Goal: Task Accomplishment & Management: Complete application form

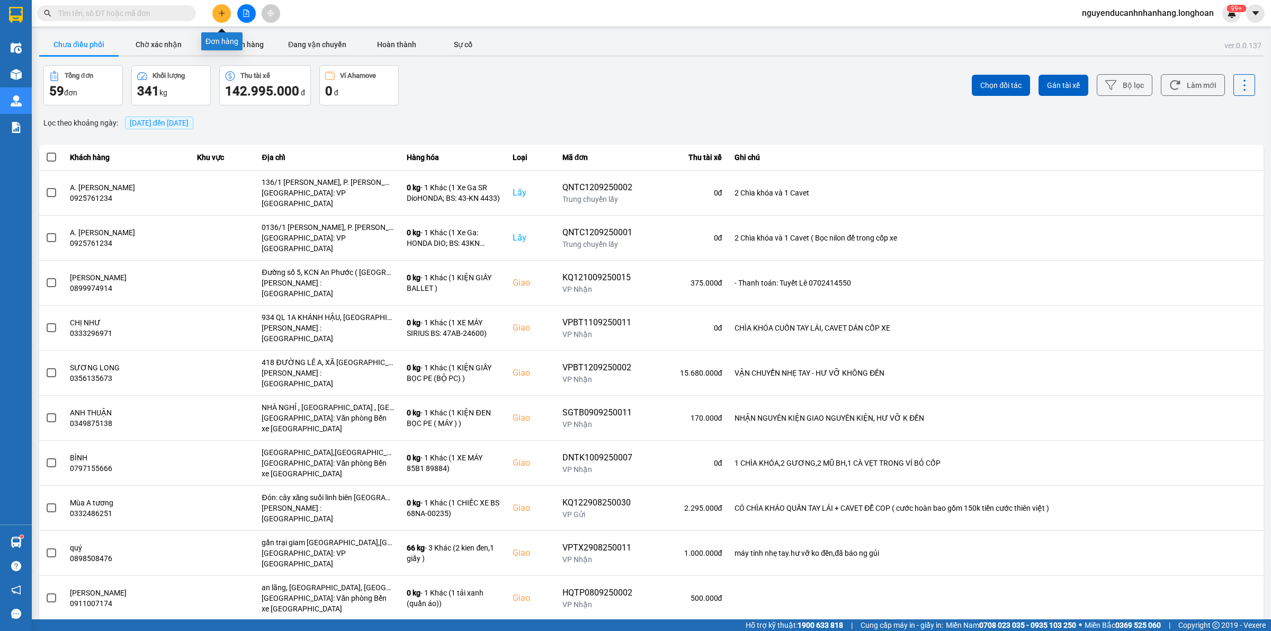
click at [222, 16] on icon "plus" at bounding box center [221, 13] width 7 height 7
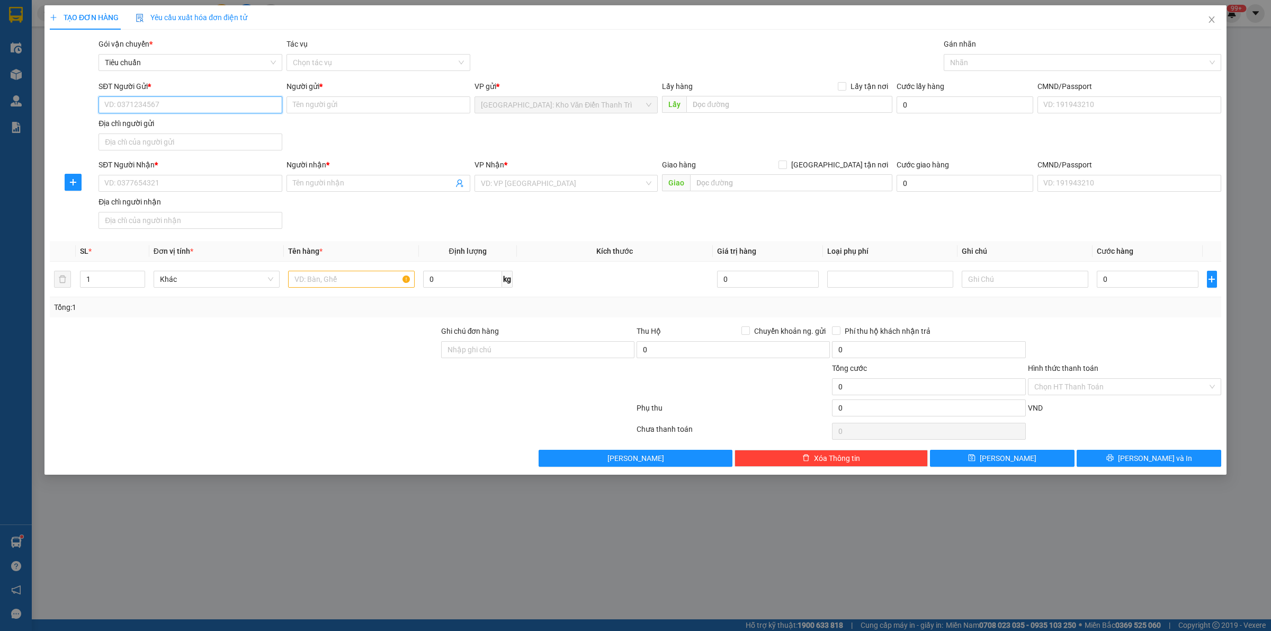
click at [212, 109] on input "SĐT Người Gửi *" at bounding box center [191, 104] width 184 height 17
paste input "0562.222.688"
type input "0562222688"
click at [225, 186] on input "SĐT Người Nhận *" at bounding box center [191, 183] width 184 height 17
paste input "0909.523.734"
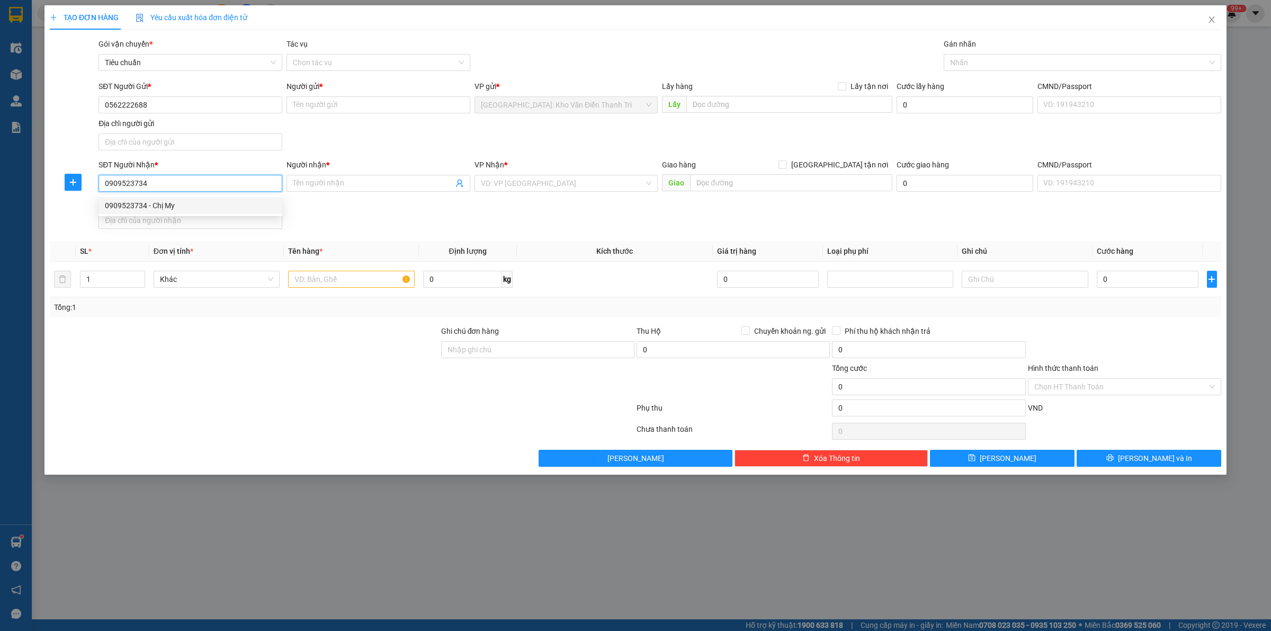
type input "0909523734"
click at [167, 101] on input "0562222688" at bounding box center [191, 104] width 184 height 17
click at [326, 111] on input "Người gửi *" at bounding box center [379, 104] width 184 height 17
paste input "Lavish"
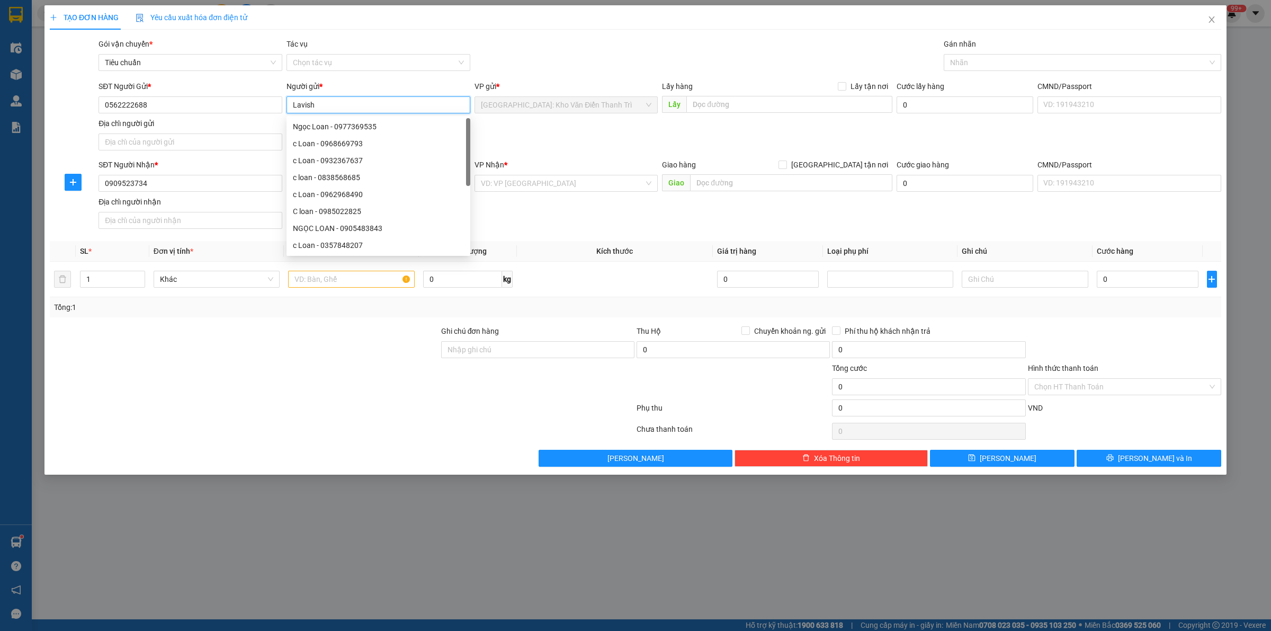
type input "Lavish"
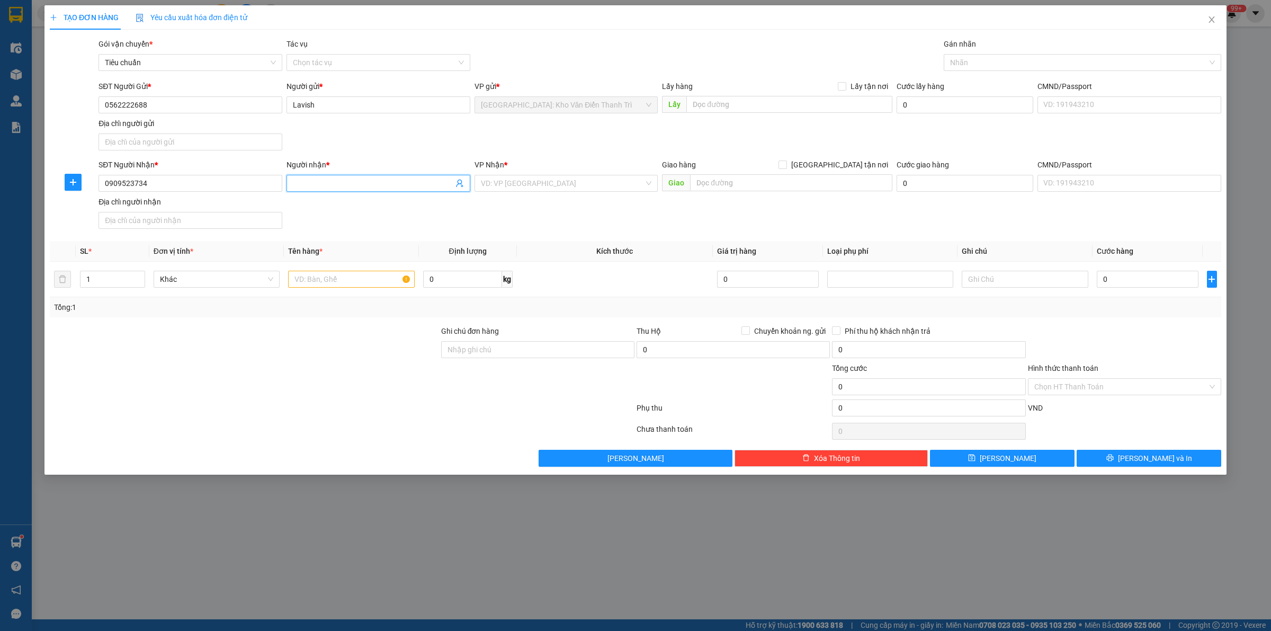
click at [368, 184] on input "Người nhận *" at bounding box center [373, 183] width 160 height 12
paste input "pula"
type input "pula"
click at [800, 101] on input "text" at bounding box center [789, 104] width 206 height 17
paste input "khu công nghiệp [GEOGRAPHIC_DATA] , [GEOGRAPHIC_DATA] , [GEOGRAPHIC_DATA]"
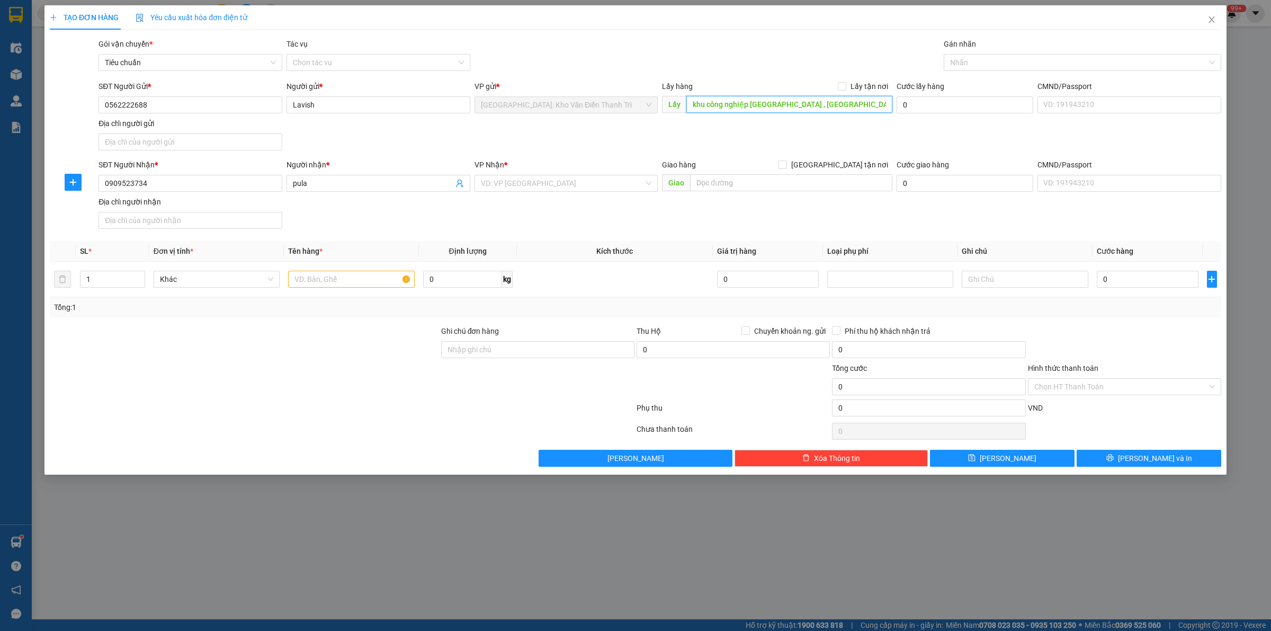
type input "khu công nghiệp [GEOGRAPHIC_DATA] , [GEOGRAPHIC_DATA] , [GEOGRAPHIC_DATA]"
click at [847, 93] on div "Lấy hàng Lấy tận nơi" at bounding box center [777, 88] width 230 height 16
click at [851, 168] on span "[GEOGRAPHIC_DATA] tận nơi" at bounding box center [839, 165] width 105 height 12
click at [786, 168] on input "[GEOGRAPHIC_DATA] tận nơi" at bounding box center [782, 163] width 7 height 7
checkbox input "true"
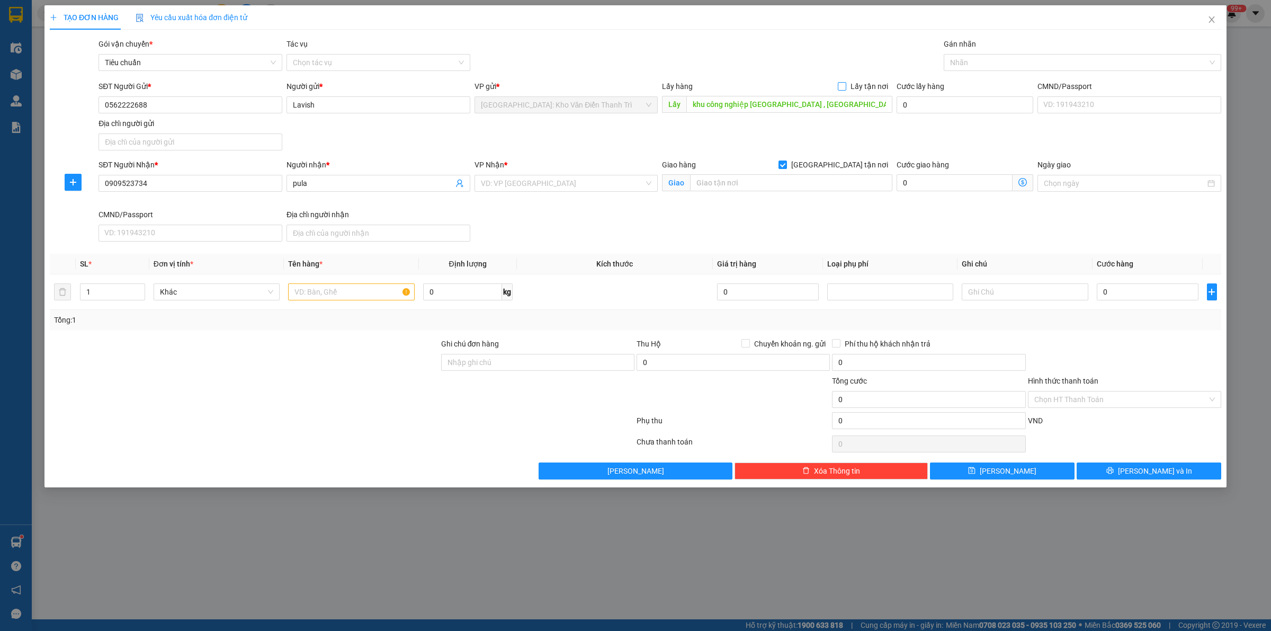
click at [850, 86] on span "Lấy tận nơi" at bounding box center [869, 86] width 46 height 12
click at [845, 86] on input "Lấy tận nơi" at bounding box center [841, 85] width 7 height 7
checkbox input "true"
click at [757, 59] on div "Gói vận chuyển * Tiêu chuẩn Tác vụ Chọn tác vụ Gán nhãn Nhãn" at bounding box center [659, 56] width 1127 height 37
click at [755, 183] on input "text" at bounding box center [791, 182] width 202 height 17
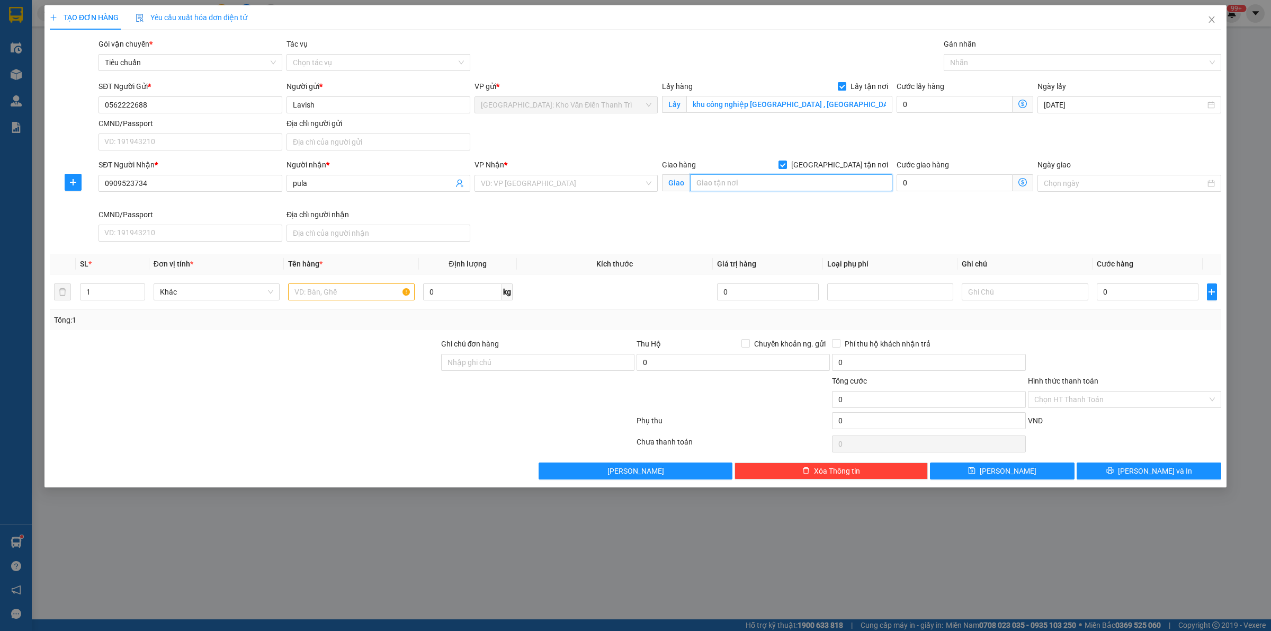
paste input "335 Cộng Hoà, p13, Tân Bình HCM"
type input "335 Cộng Hoà, p13, Tân Bình HCM"
click at [561, 189] on input "search" at bounding box center [563, 183] width 164 height 16
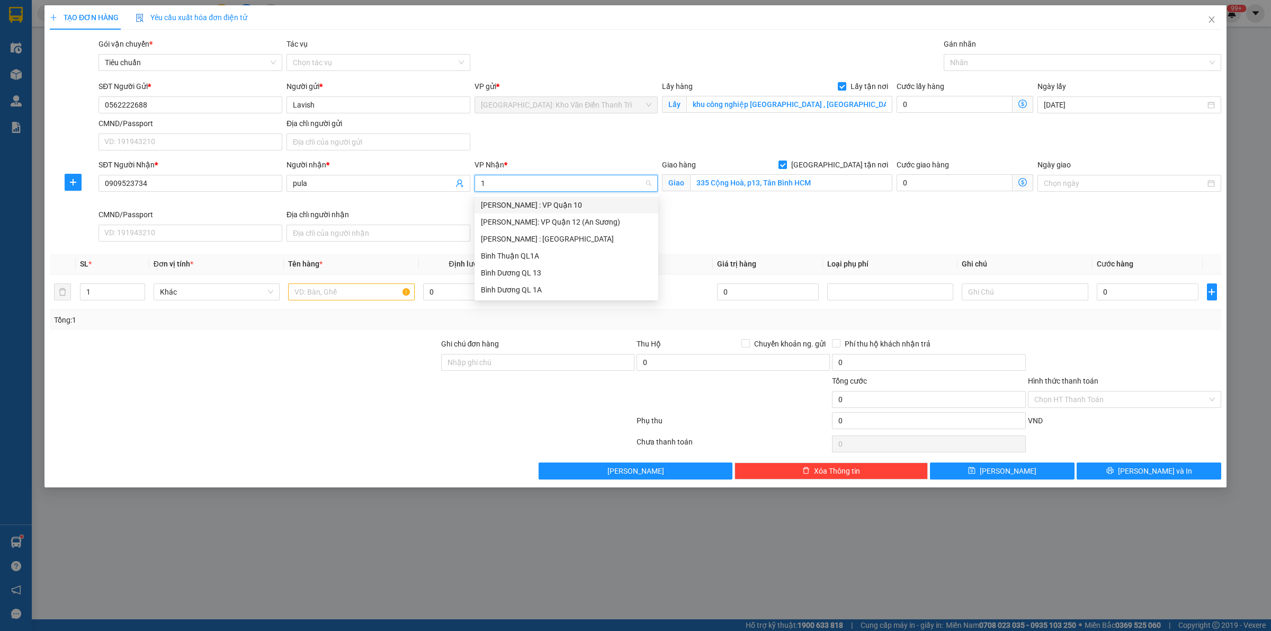
type input "12"
click at [554, 221] on div "[PERSON_NAME] : [GEOGRAPHIC_DATA]" at bounding box center [566, 222] width 171 height 12
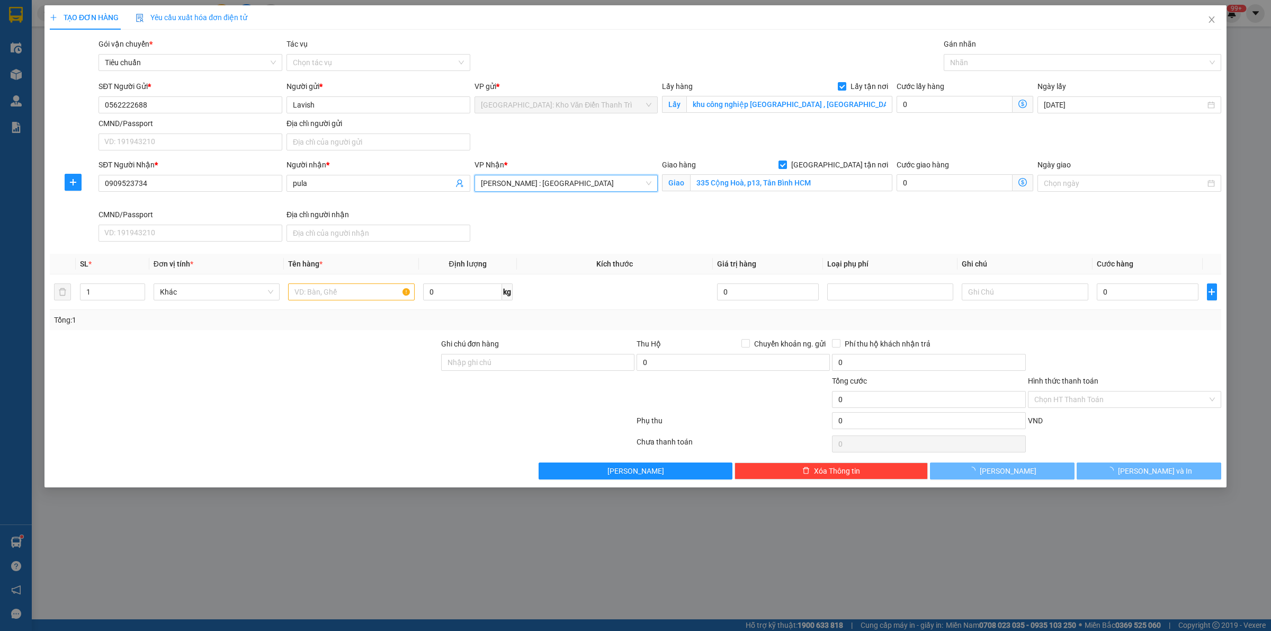
drag, startPoint x: 696, startPoint y: 67, endPoint x: 714, endPoint y: 66, distance: 17.5
click at [697, 66] on div "Gói vận chuyển * Tiêu chuẩn Tác vụ Chọn tác vụ Gán nhãn Nhãn" at bounding box center [659, 56] width 1127 height 37
click at [996, 59] on div at bounding box center [1077, 62] width 262 height 13
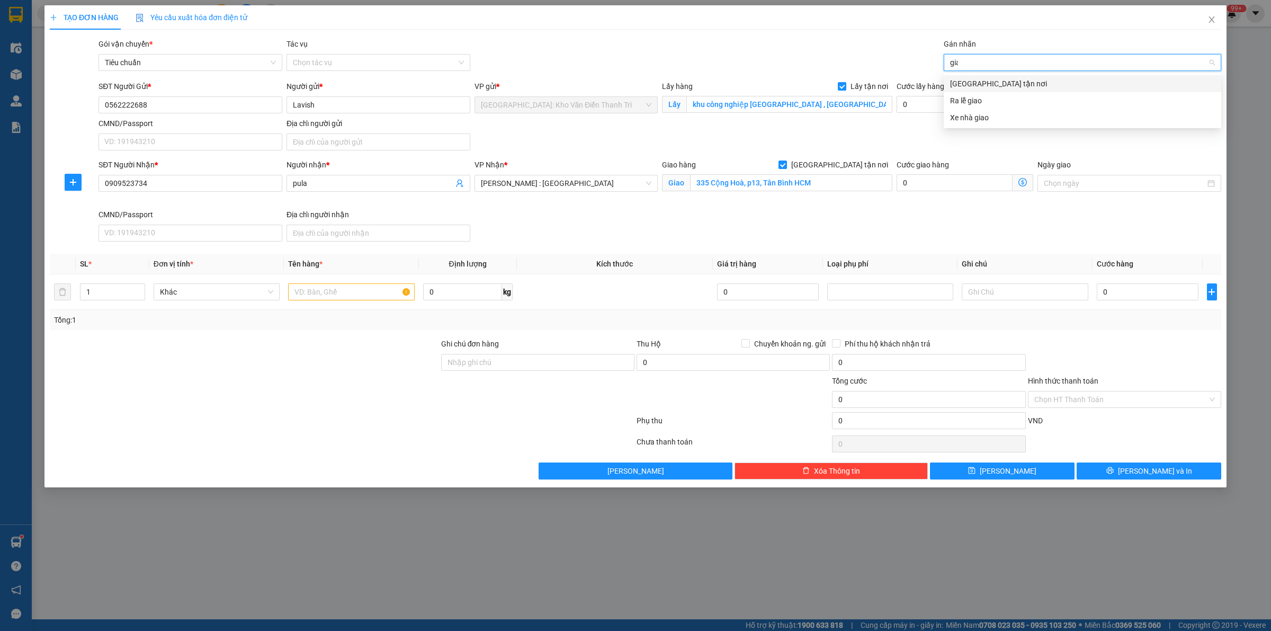
type input "giao"
click at [990, 83] on div "[GEOGRAPHIC_DATA] tận nơi" at bounding box center [1082, 84] width 265 height 12
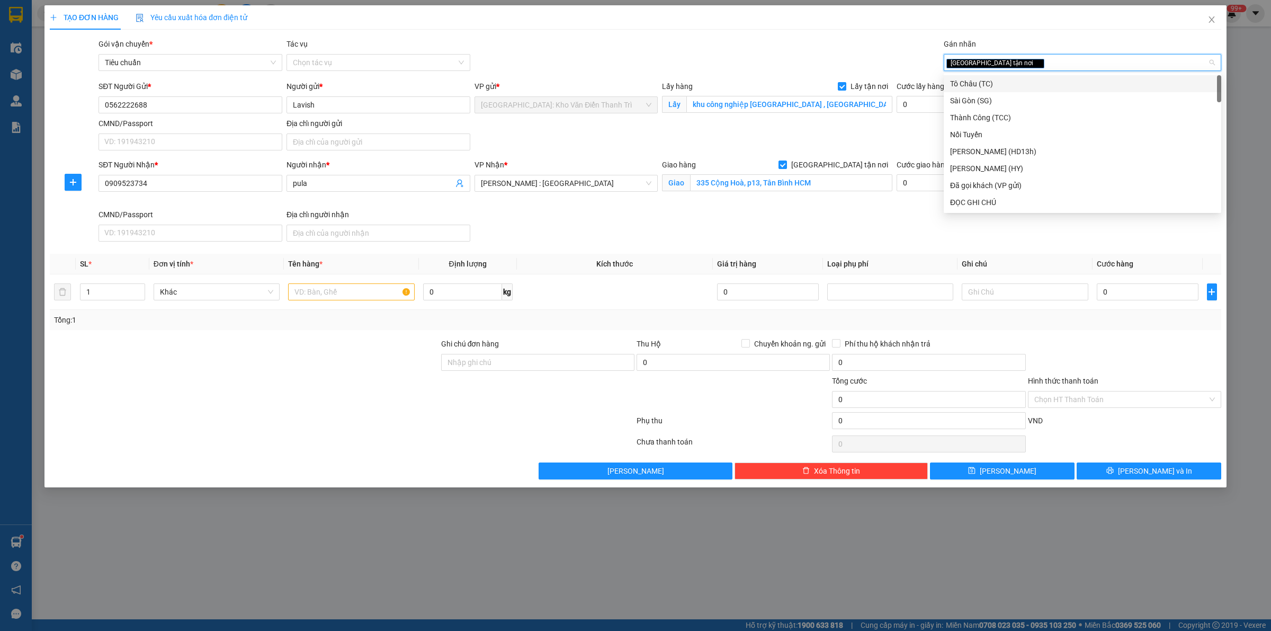
click at [769, 71] on div "Gói vận chuyển * Tiêu chuẩn Tác vụ Chọn tác vụ Gán nhãn Giao tận nơi" at bounding box center [659, 56] width 1127 height 37
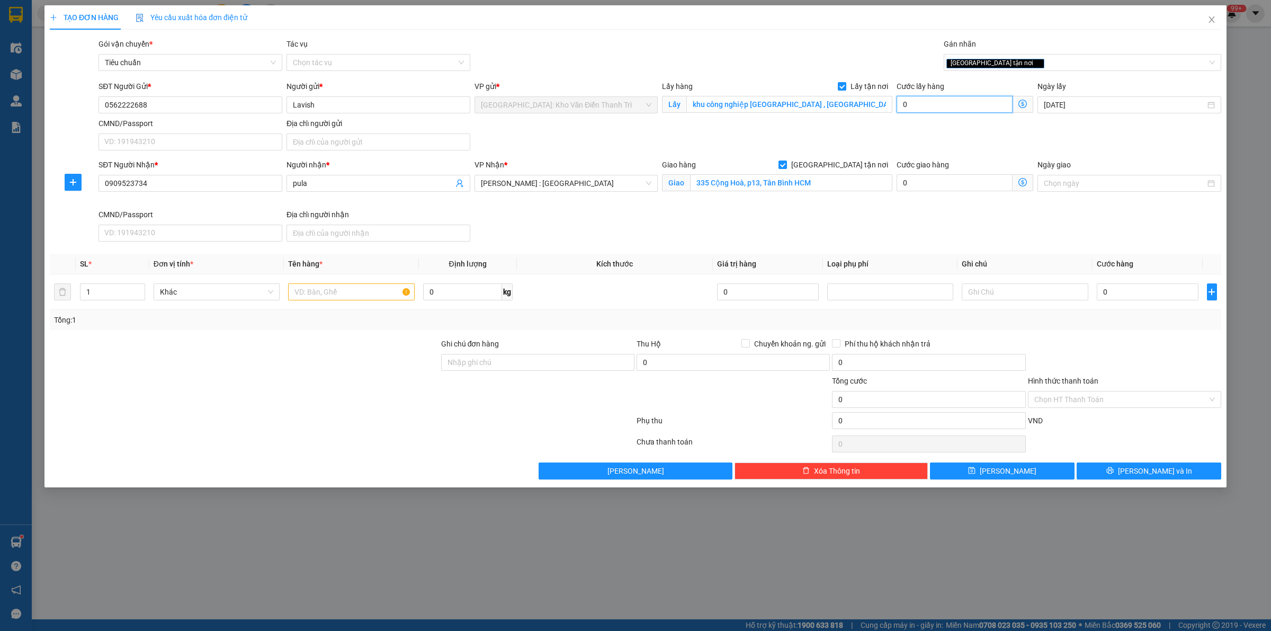
click at [967, 99] on input "0" at bounding box center [955, 104] width 116 height 17
type input "1"
type input "11"
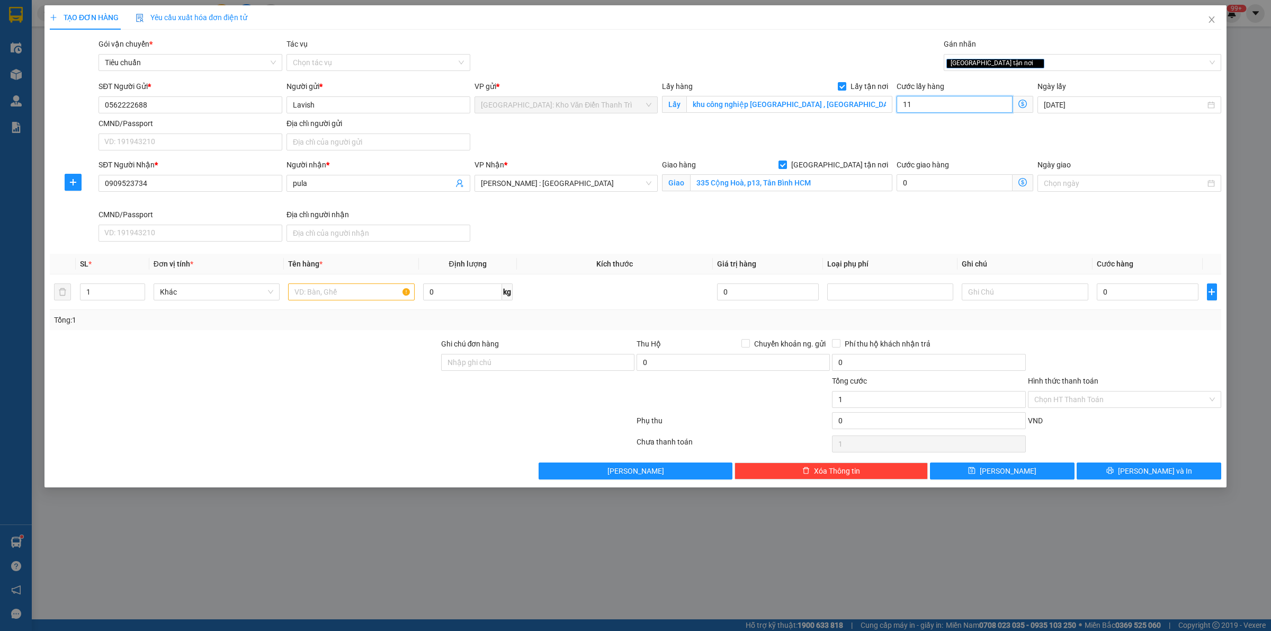
type input "11"
type input "115"
type input "1.150"
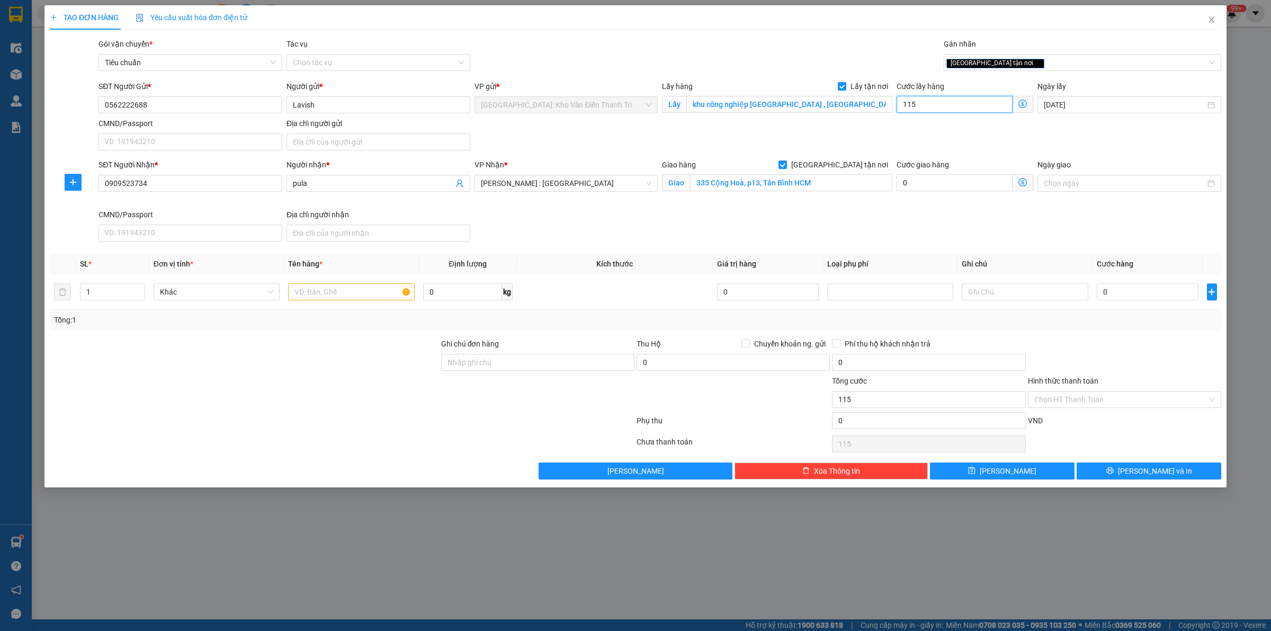
type input "1.150"
type input "11.500"
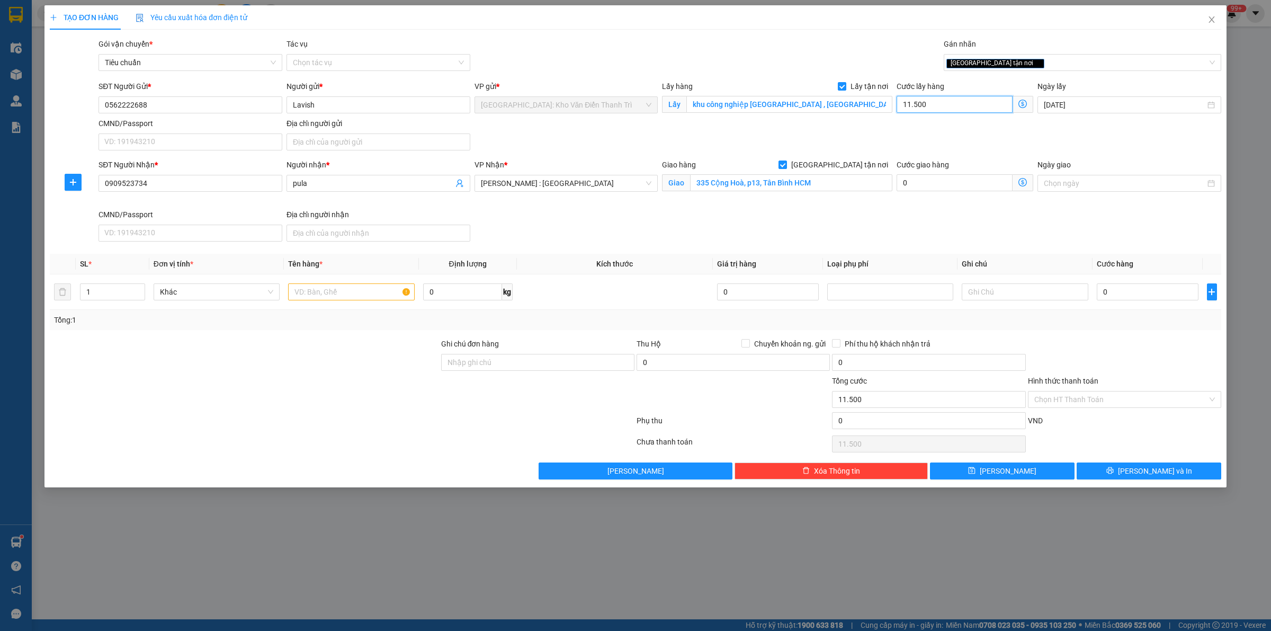
type input "115.000"
click at [1126, 291] on input "0" at bounding box center [1148, 291] width 102 height 17
type input "4"
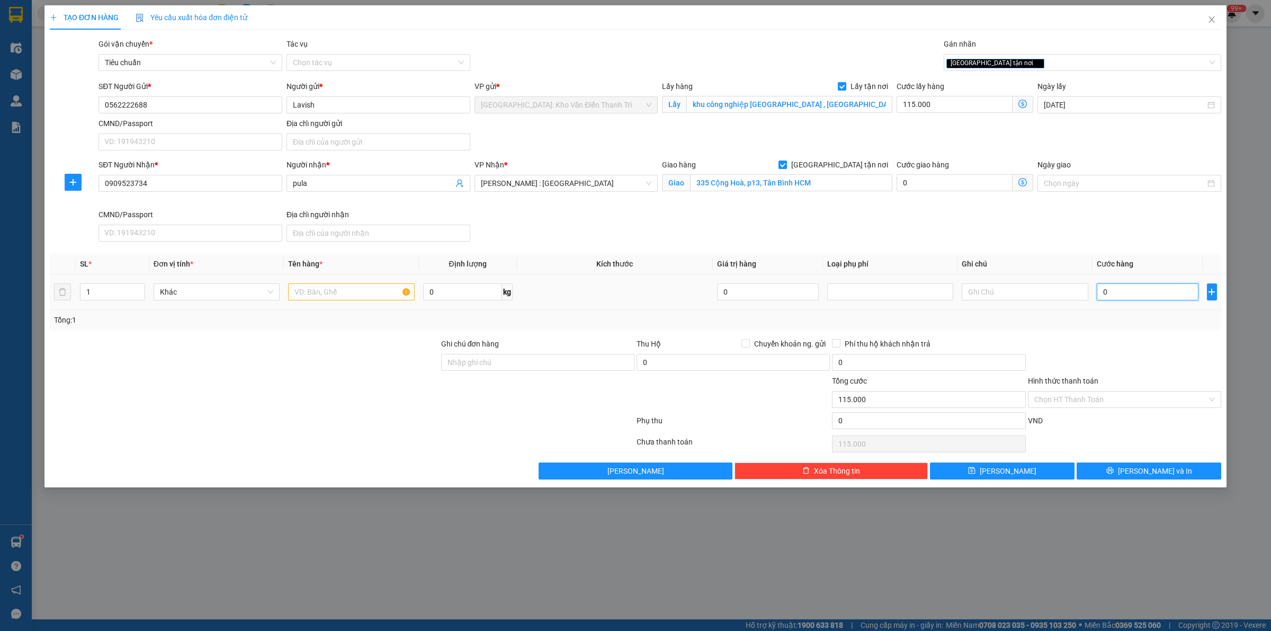
type input "115.004"
type input "45"
type input "115.045"
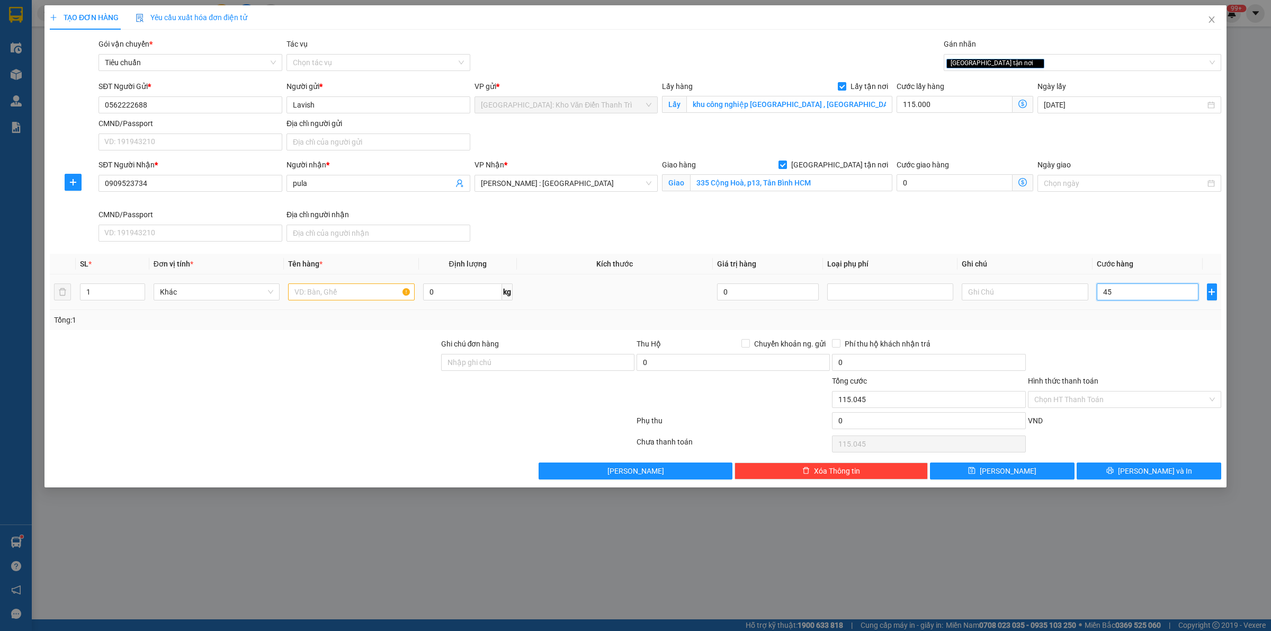
type input "450"
type input "115.450"
type input "4.500"
type input "119.500"
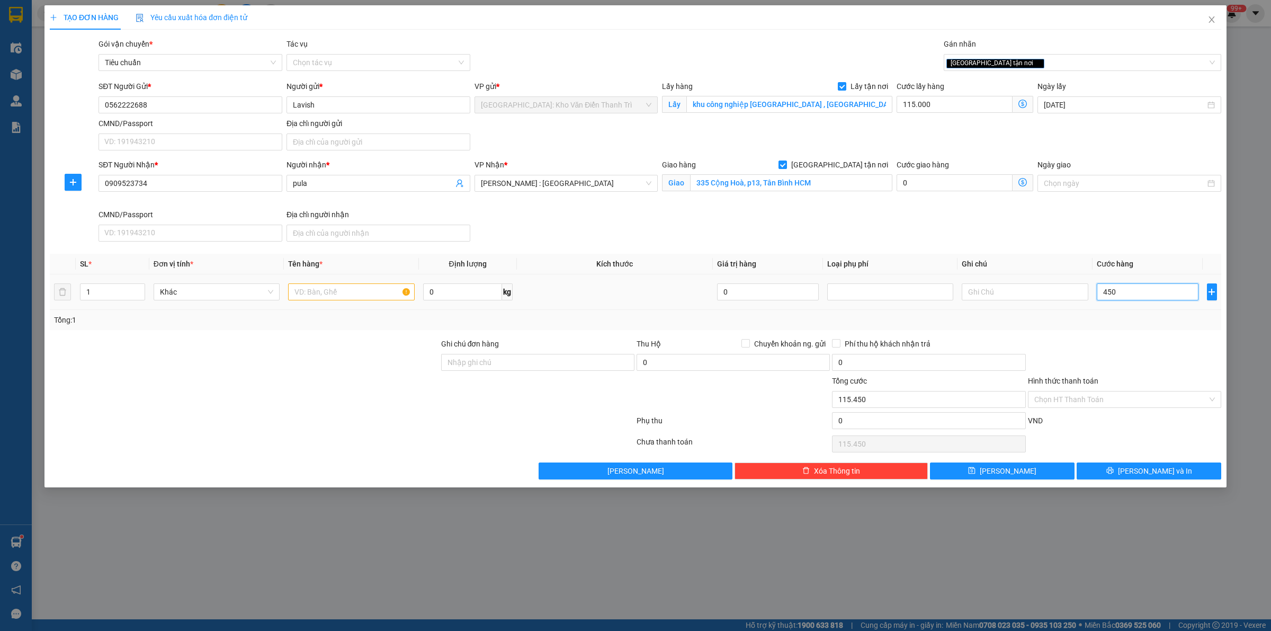
type input "119.500"
type input "45.000"
type input "160.000"
type input "450.000"
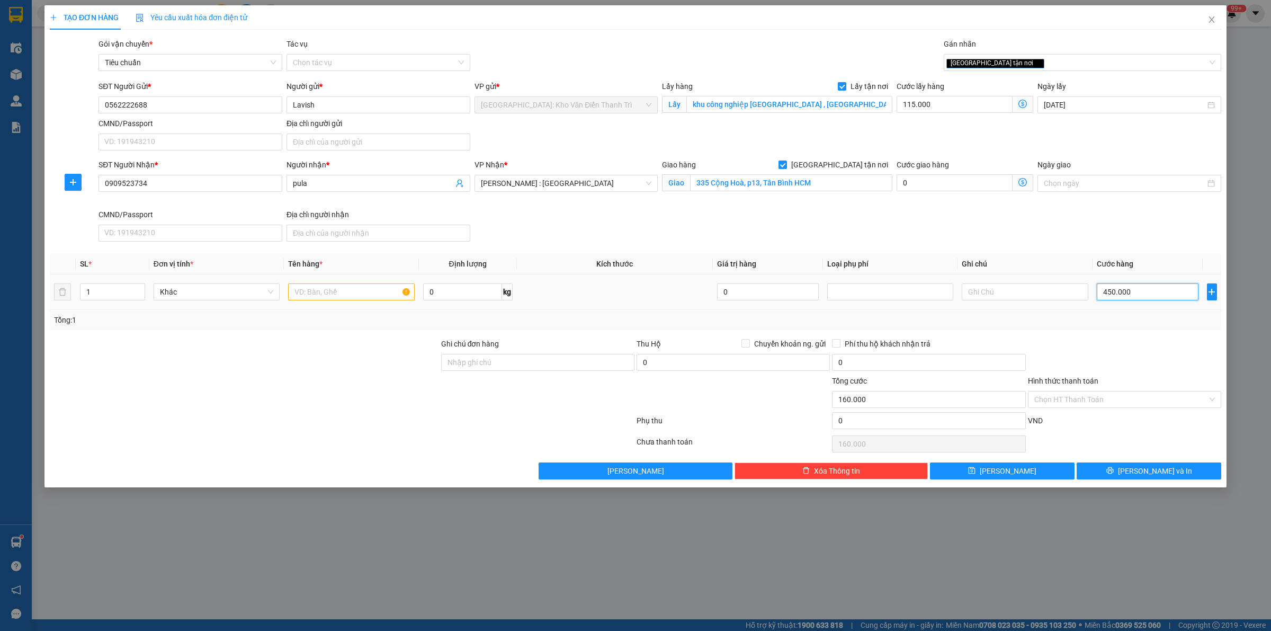
type input "565.000"
type input "450.000"
click at [728, 67] on div "Gói vận chuyển * Tiêu chuẩn Tác vụ Chọn tác vụ Gán nhãn Giao tận nơi" at bounding box center [659, 56] width 1127 height 37
click at [343, 296] on input "text" at bounding box center [351, 291] width 126 height 17
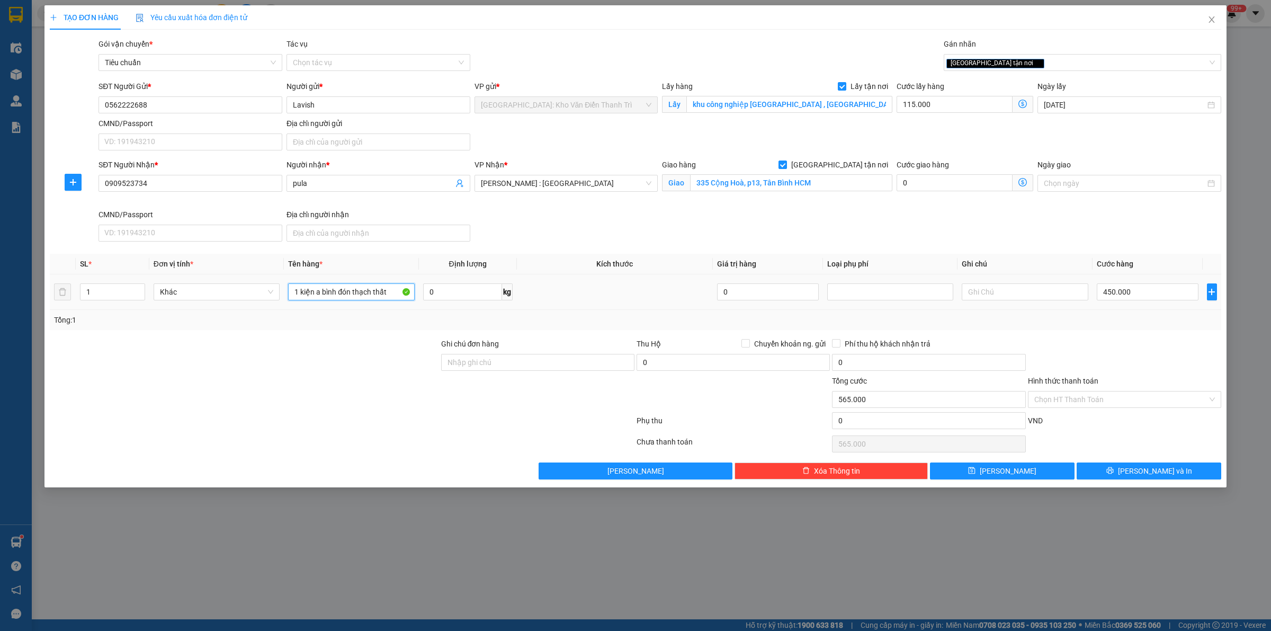
type input "1 kiện a bình đón thạch thất"
click at [976, 474] on icon "save" at bounding box center [971, 470] width 7 height 7
checkbox input "false"
type input "0"
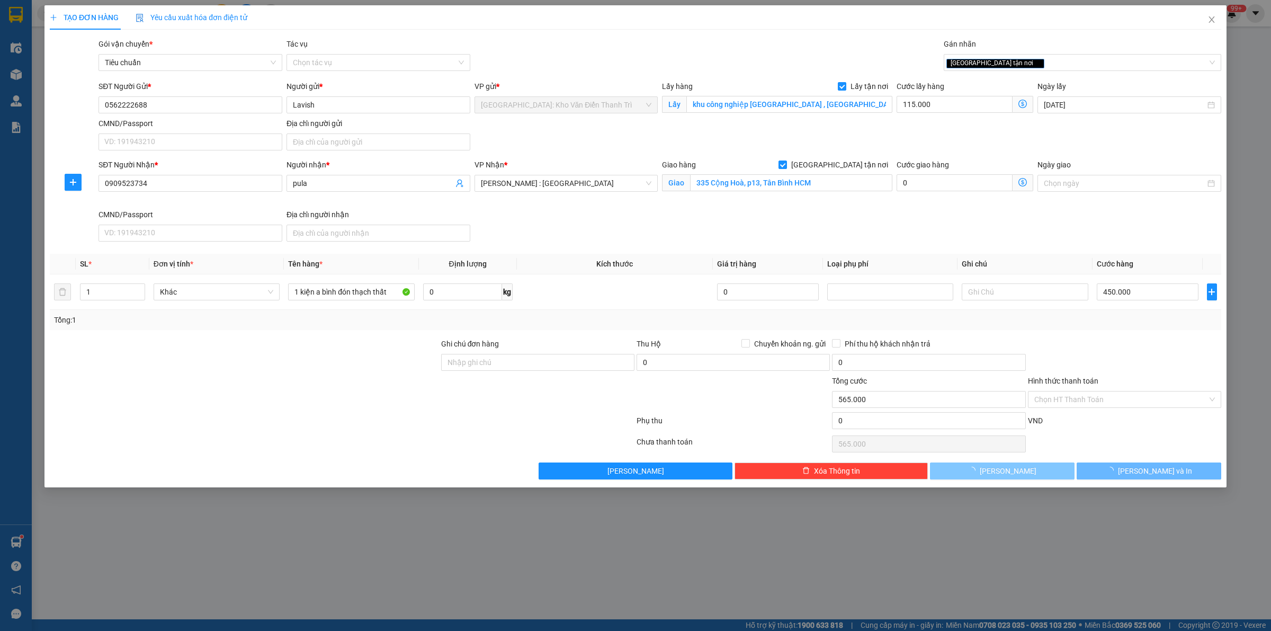
type input "0"
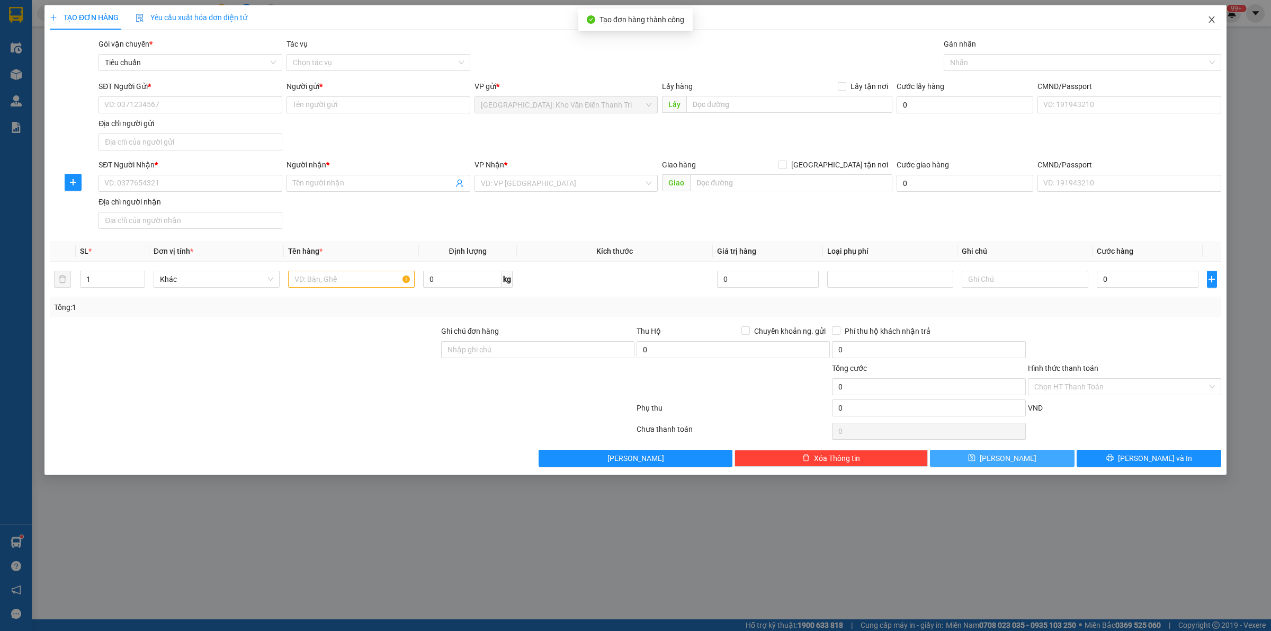
click at [1206, 23] on span "Close" at bounding box center [1212, 20] width 30 height 30
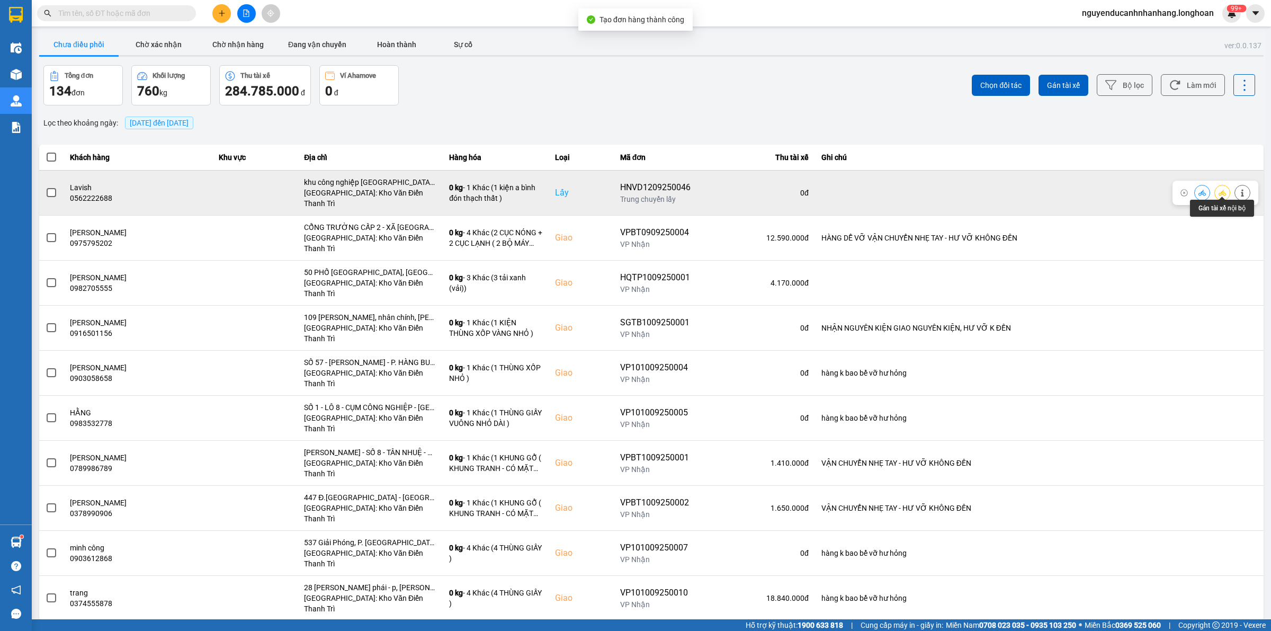
click at [1222, 190] on icon at bounding box center [1222, 193] width 7 height 6
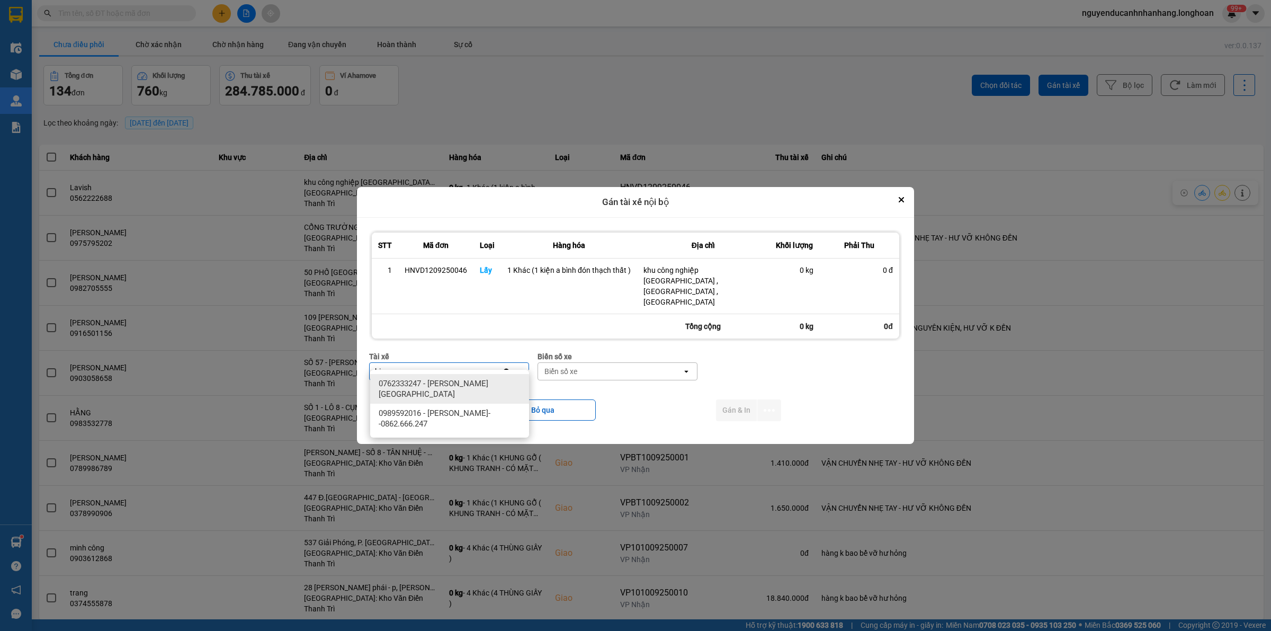
type input "bi"
click at [480, 417] on span "0989592016 - [PERSON_NAME]--0862.666.247" at bounding box center [452, 418] width 146 height 21
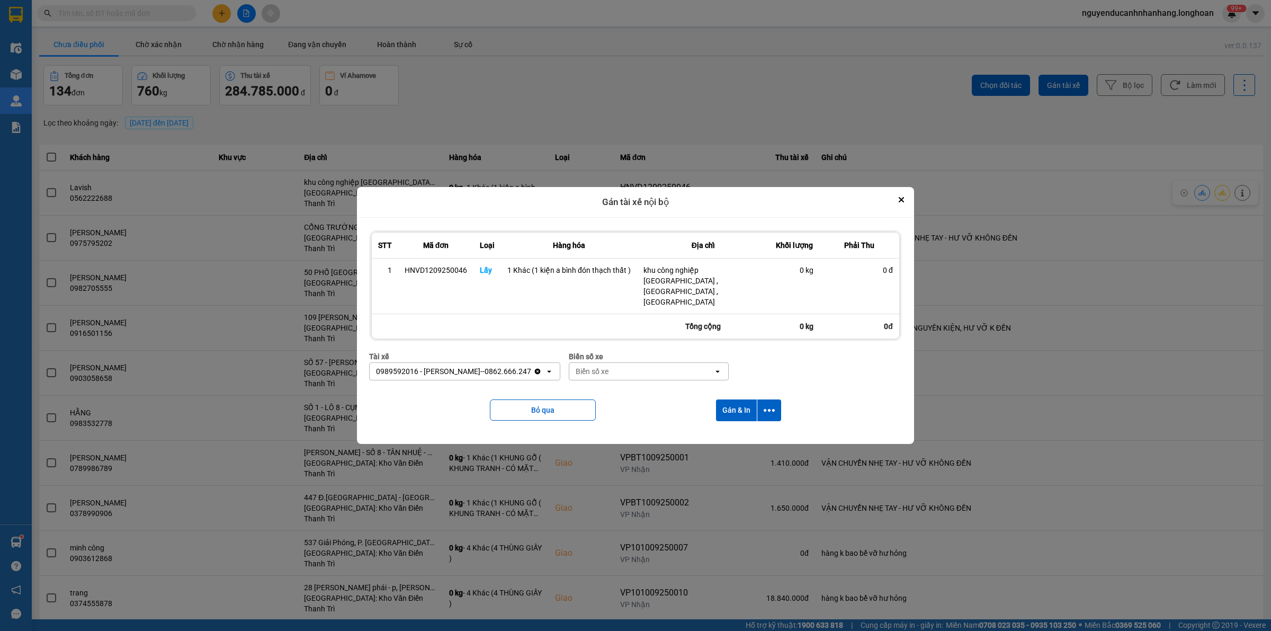
click at [617, 364] on div "Biển số xe" at bounding box center [641, 371] width 144 height 17
type input "44"
click at [649, 381] on div "29E-122.44" at bounding box center [645, 383] width 159 height 19
click at [770, 409] on icon "dialog" at bounding box center [769, 410] width 11 height 3
click at [747, 428] on div "Chỉ gán tài" at bounding box center [741, 428] width 62 height 11
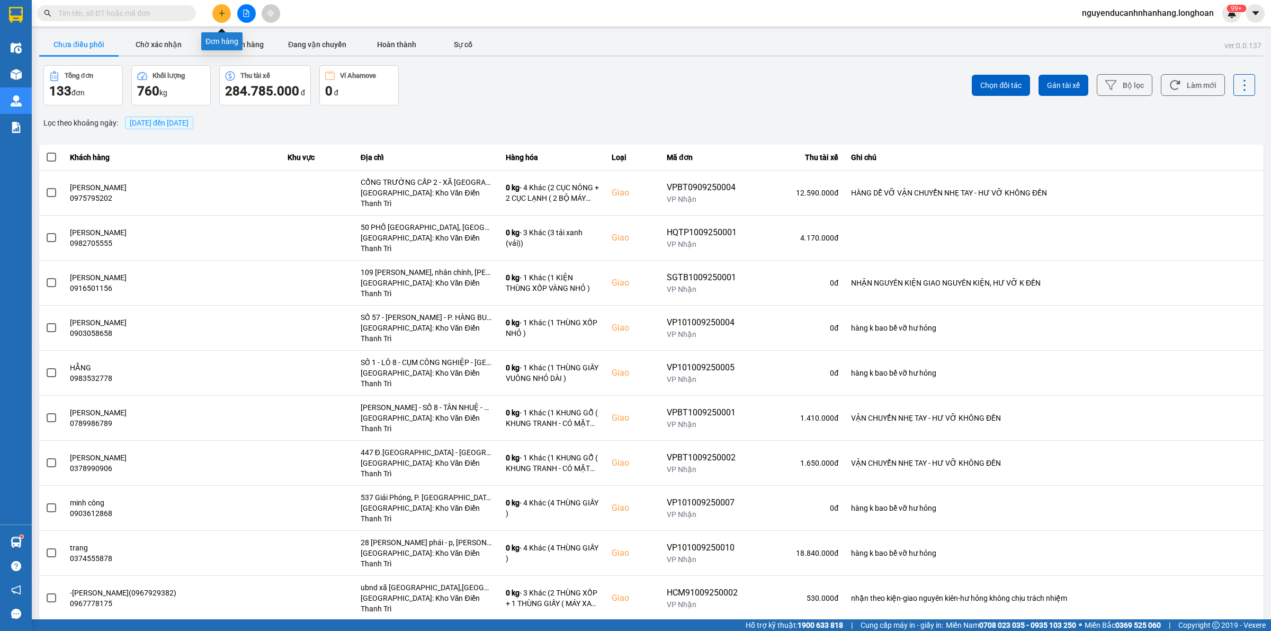
click at [226, 14] on button at bounding box center [221, 13] width 19 height 19
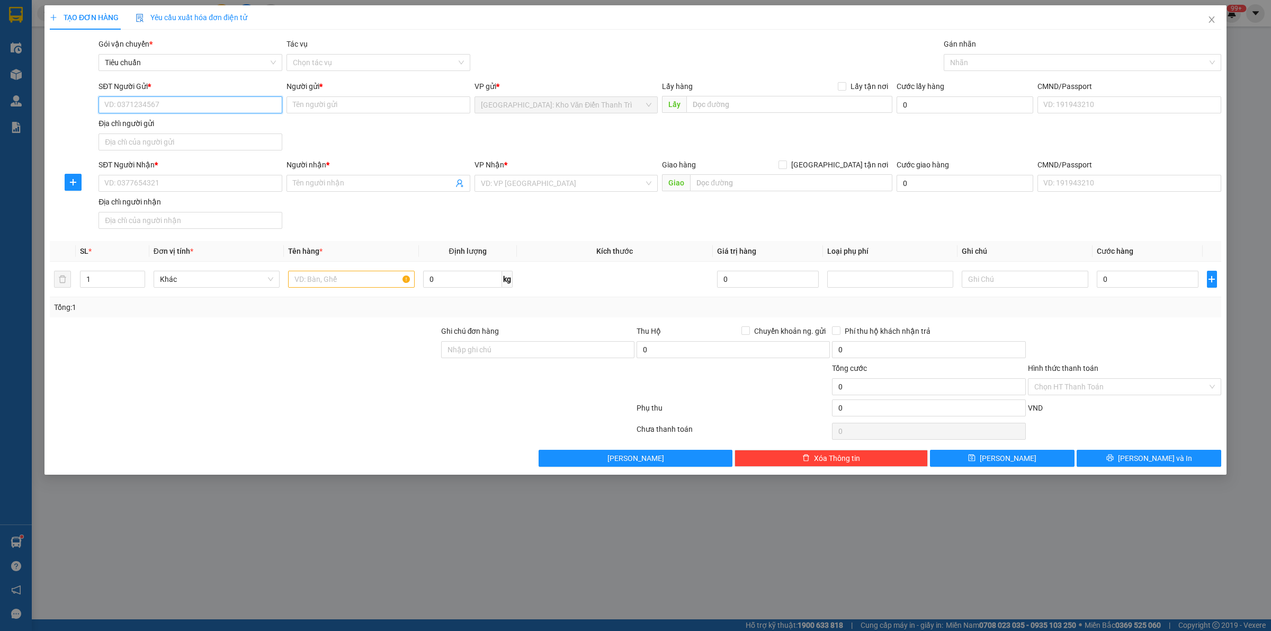
paste input "0816632345"
type input "0816632345"
click at [204, 181] on input "SĐT Người Nhận *" at bounding box center [191, 183] width 184 height 17
paste input "0816632345"
type input "0816632345"
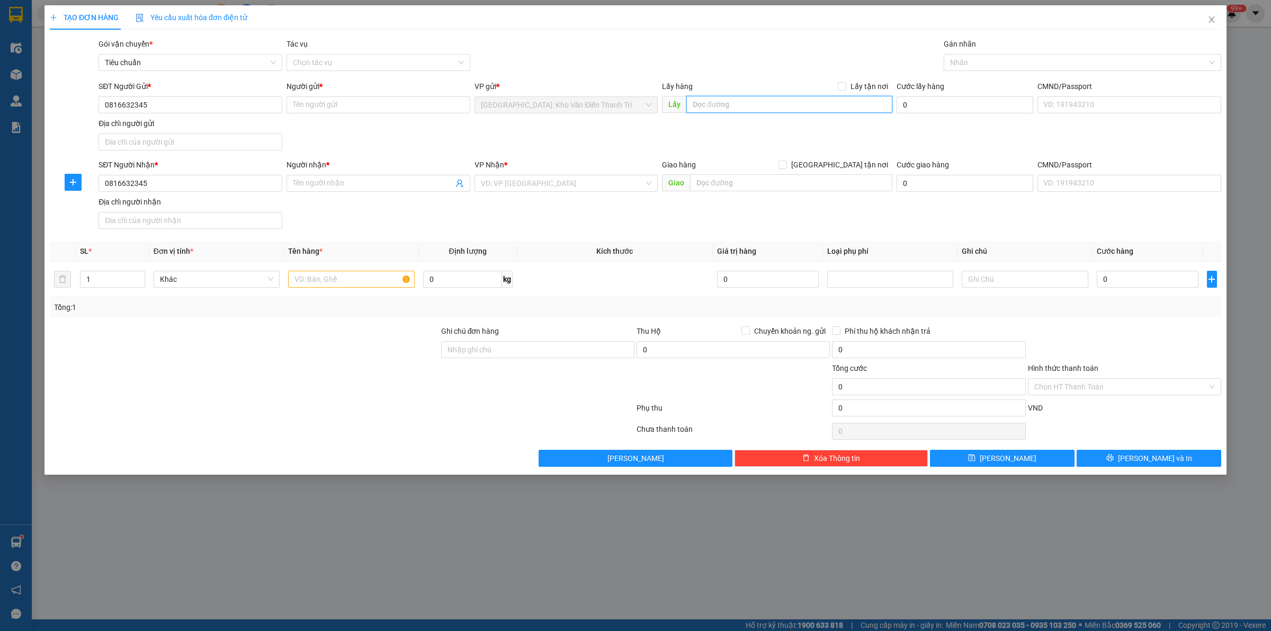
click at [772, 109] on input "text" at bounding box center [789, 104] width 206 height 17
paste input "số nhà 31 ngõ 69 [PERSON_NAME]-Phủ [PERSON_NAME][GEOGRAPHIC_DATA]"
type input "số nhà 31 ngõ 69 [PERSON_NAME]-Phủ [PERSON_NAME][GEOGRAPHIC_DATA]"
click at [842, 87] on input "Lấy tận nơi" at bounding box center [841, 85] width 7 height 7
checkbox input "true"
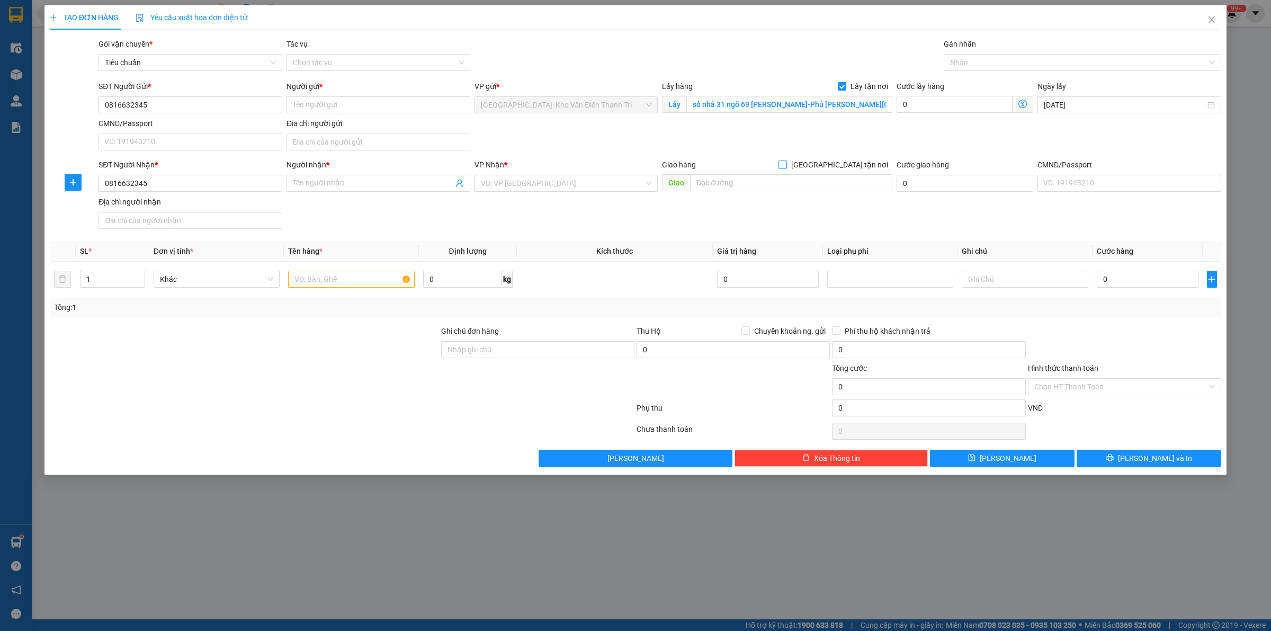
click at [853, 163] on span "[GEOGRAPHIC_DATA] tận nơi" at bounding box center [839, 165] width 105 height 12
click at [786, 163] on input "[GEOGRAPHIC_DATA] tận nơi" at bounding box center [782, 163] width 7 height 7
checkbox input "true"
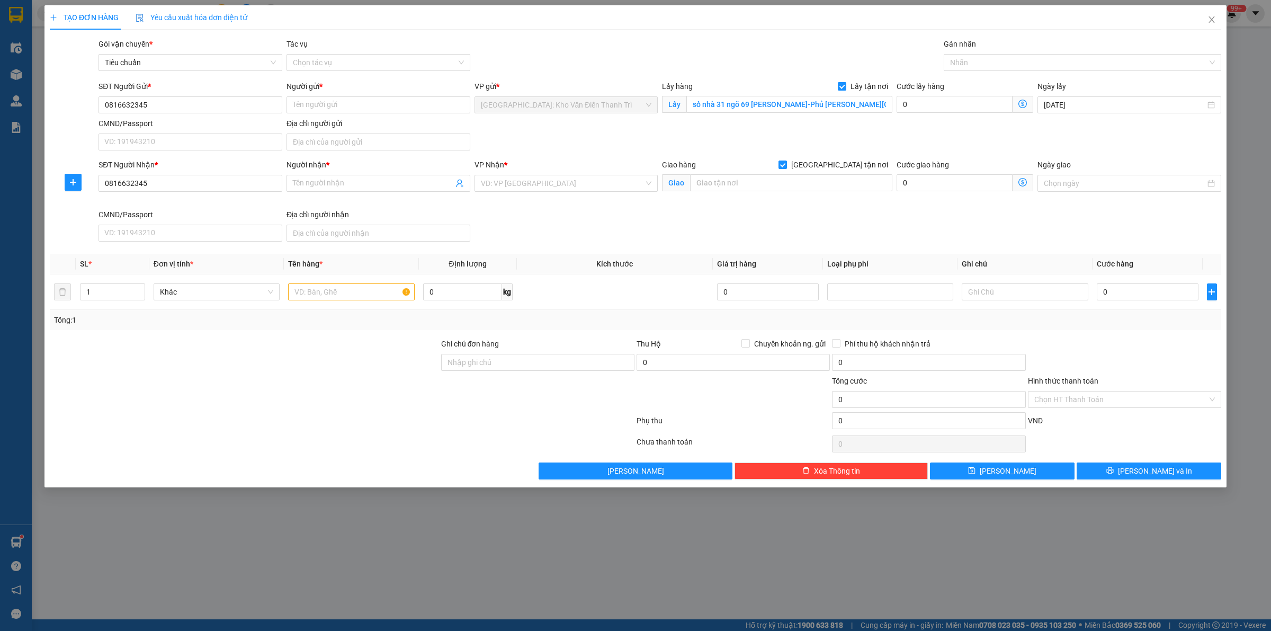
click at [711, 46] on div "Gói vận chuyển * Tiêu chuẩn Tác vụ Chọn tác vụ Gán nhãn Nhãn" at bounding box center [659, 56] width 1127 height 37
click at [718, 187] on input "text" at bounding box center [791, 182] width 202 height 17
paste input "số 110 ngõ 169 hoàng mai [GEOGRAPHIC_DATA]"
type input "số 110 ngõ 169 hoàng mai [GEOGRAPHIC_DATA]"
click at [538, 180] on input "search" at bounding box center [563, 183] width 164 height 16
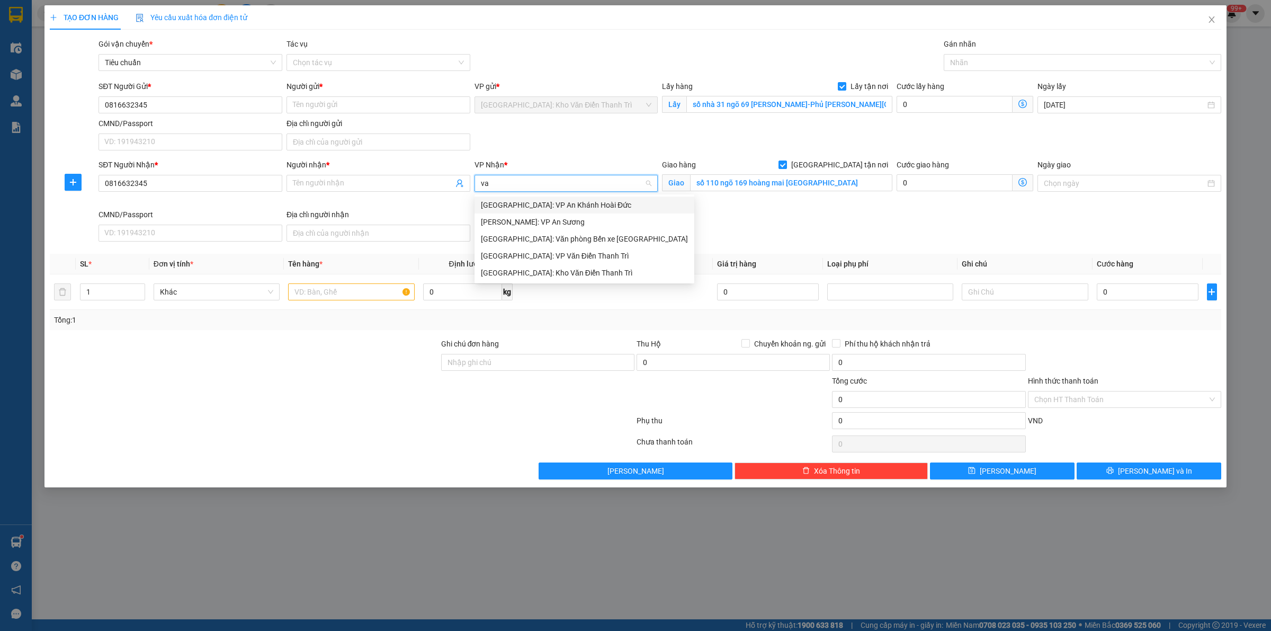
type input "van"
click at [544, 234] on div "[GEOGRAPHIC_DATA]: Kho Văn Điển Thanh Trì" at bounding box center [584, 239] width 207 height 12
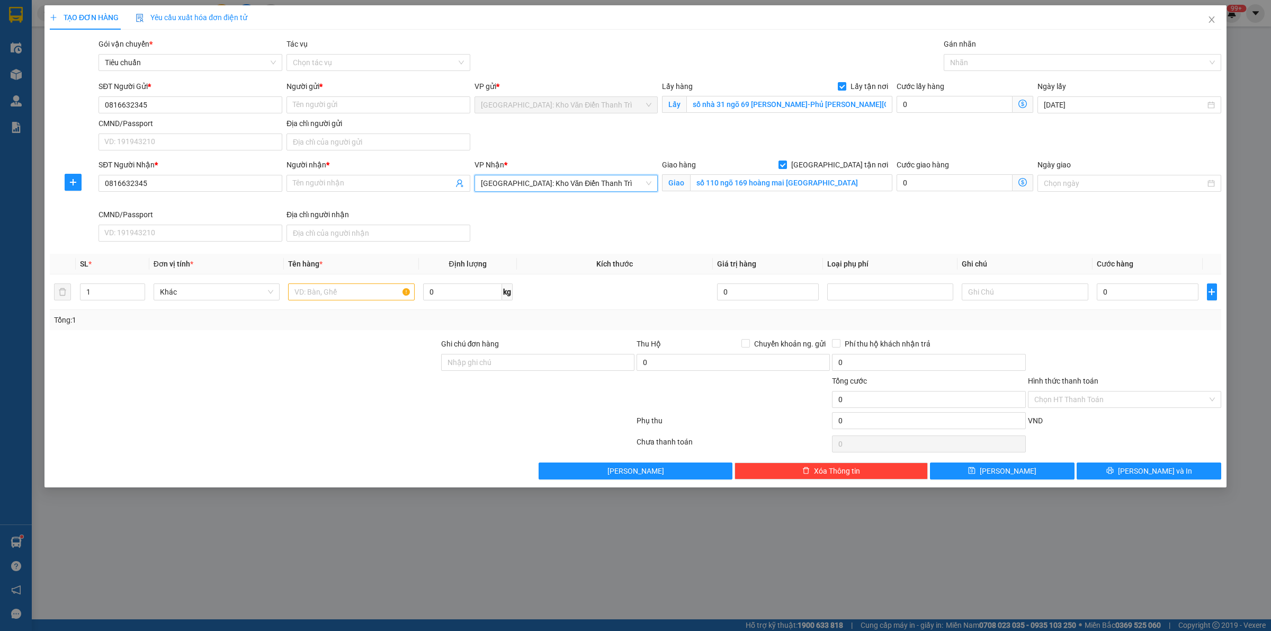
click at [726, 66] on div "Gói vận chuyển * Tiêu chuẩn Tác vụ Chọn tác vụ Gán nhãn Nhãn" at bounding box center [659, 56] width 1127 height 37
click at [989, 62] on div at bounding box center [1077, 62] width 262 height 13
type input "giao"
click at [987, 83] on div "[GEOGRAPHIC_DATA] tận nơi" at bounding box center [1082, 84] width 265 height 12
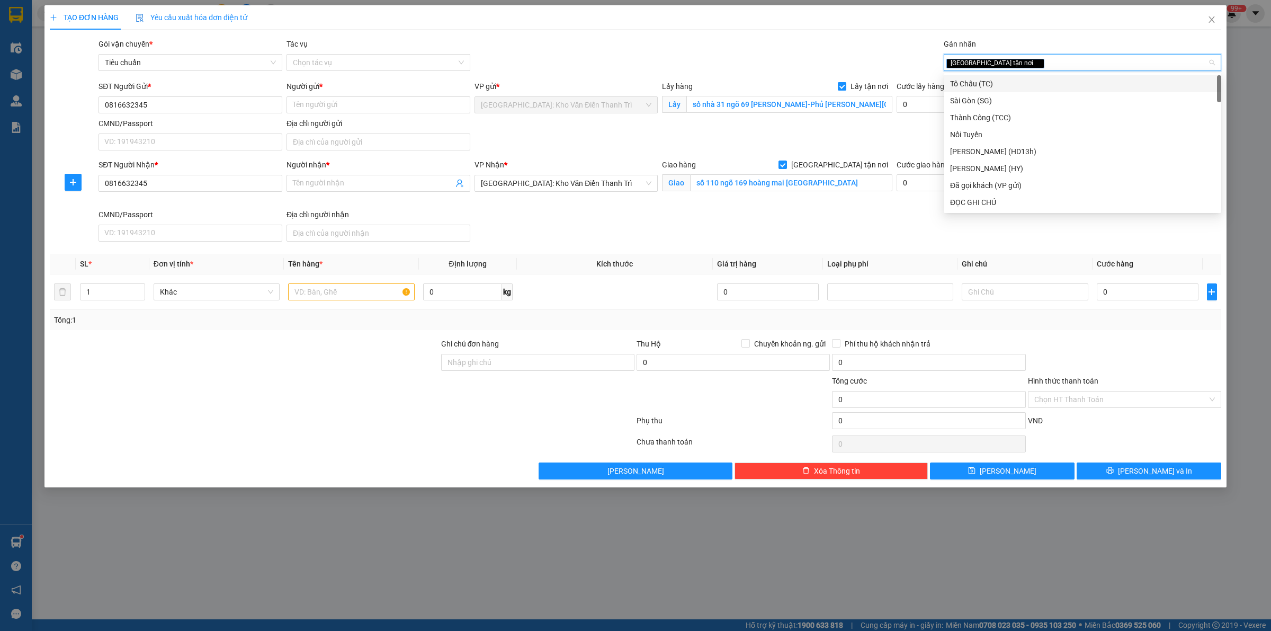
click at [703, 53] on div "Gói vận chuyển * Tiêu chuẩn Tác vụ Chọn tác vụ Gán nhãn Giao tận nơi" at bounding box center [659, 56] width 1127 height 37
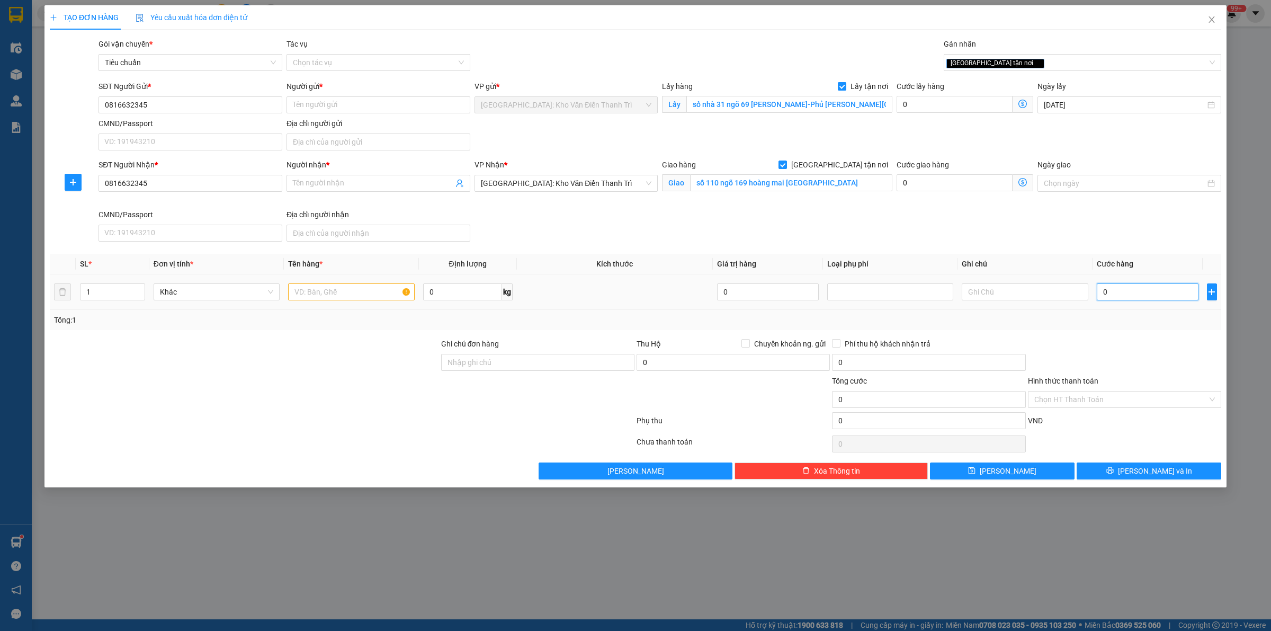
click at [1132, 296] on input "0" at bounding box center [1148, 291] width 102 height 17
type input "3"
type input "37"
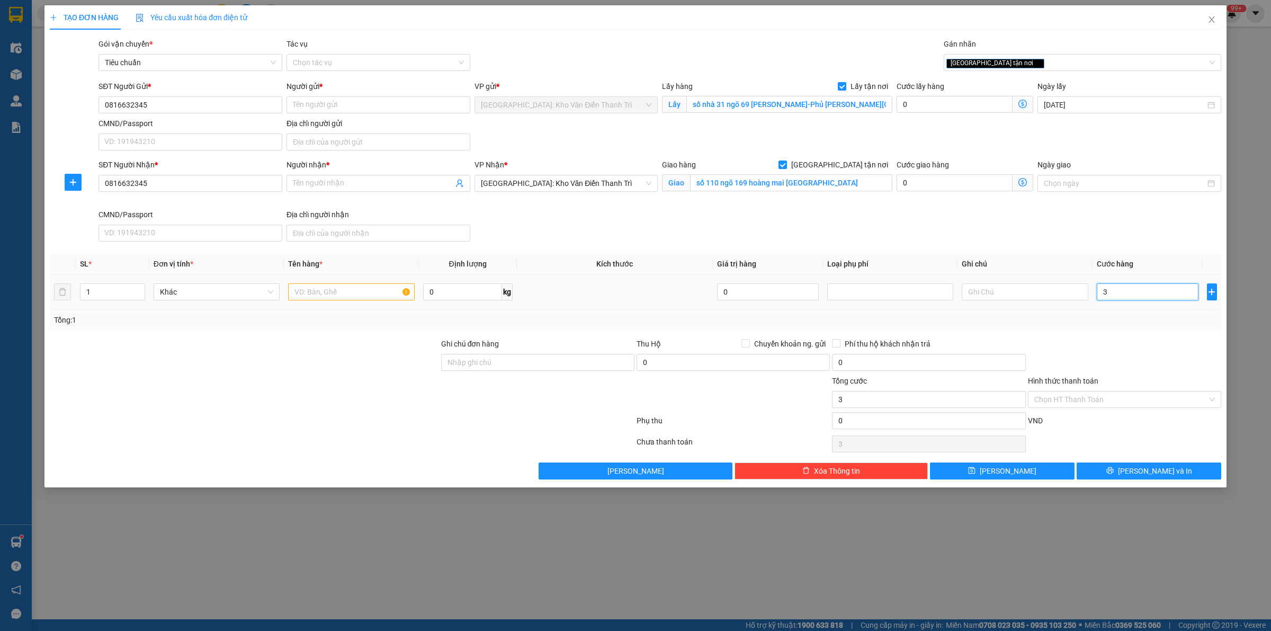
type input "37"
type input "370"
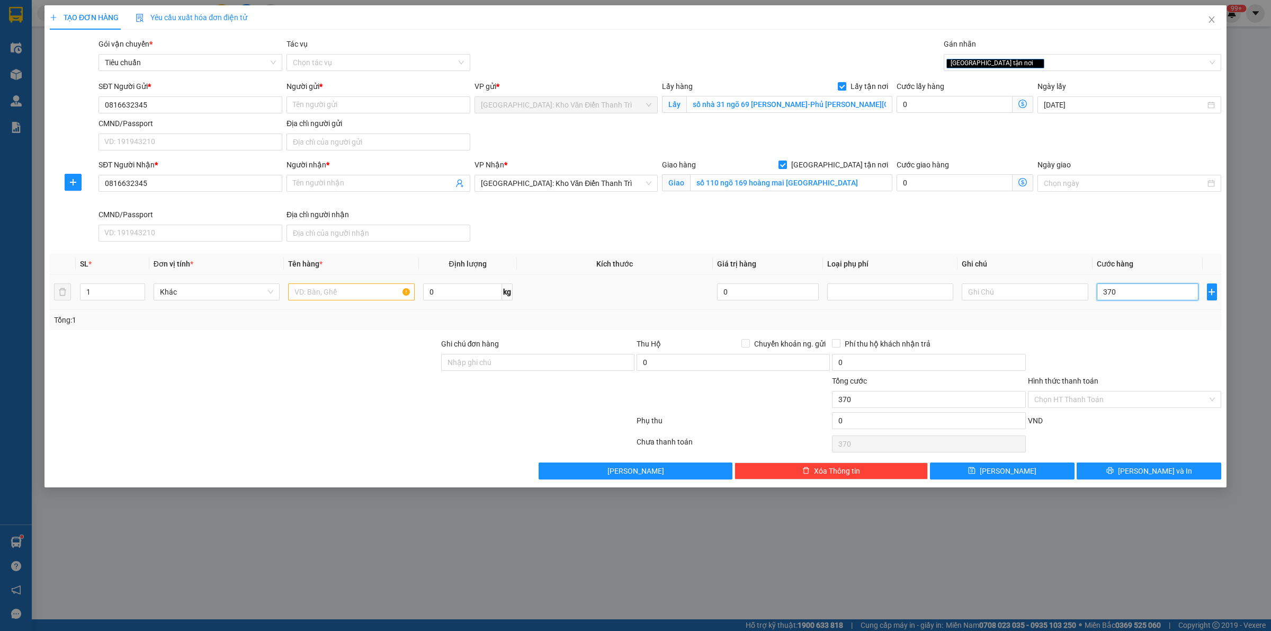
type input "3.700"
type input "37.000"
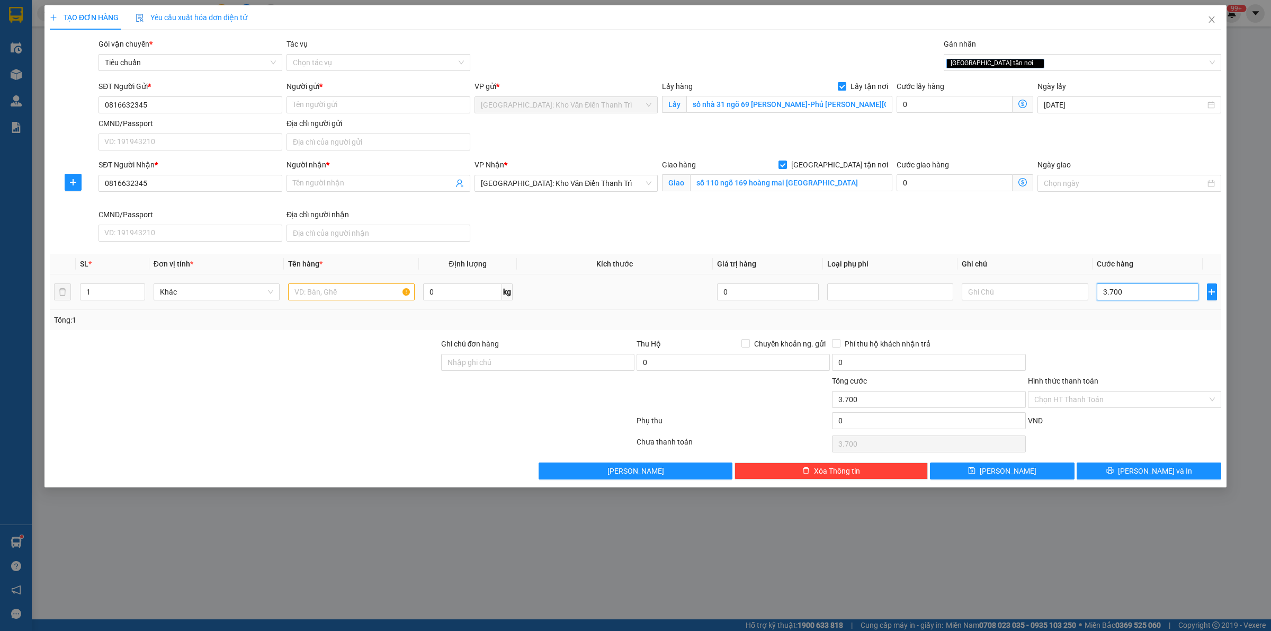
type input "37.000"
type input "370.000"
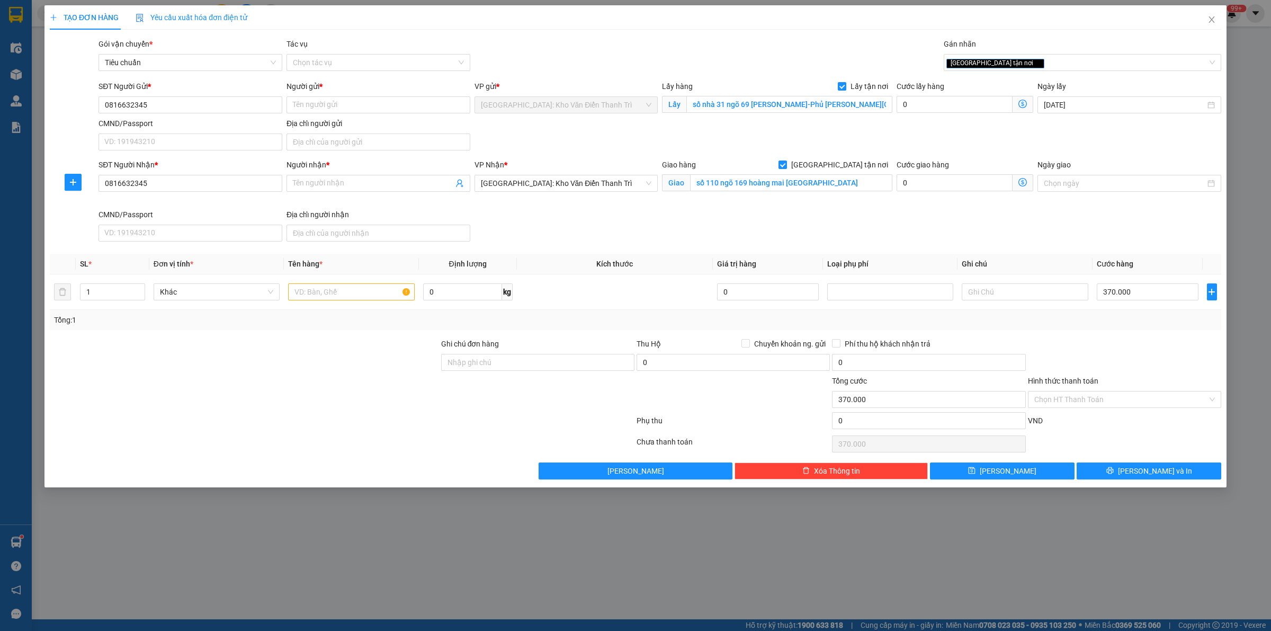
click at [663, 51] on div "Gói vận chuyển * Tiêu chuẩn Tác vụ Chọn tác vụ Gán nhãn Giao tận nơi" at bounding box center [659, 56] width 1127 height 37
click at [321, 111] on input "Người gửi *" at bounding box center [379, 104] width 184 height 17
paste input "a Tùng"
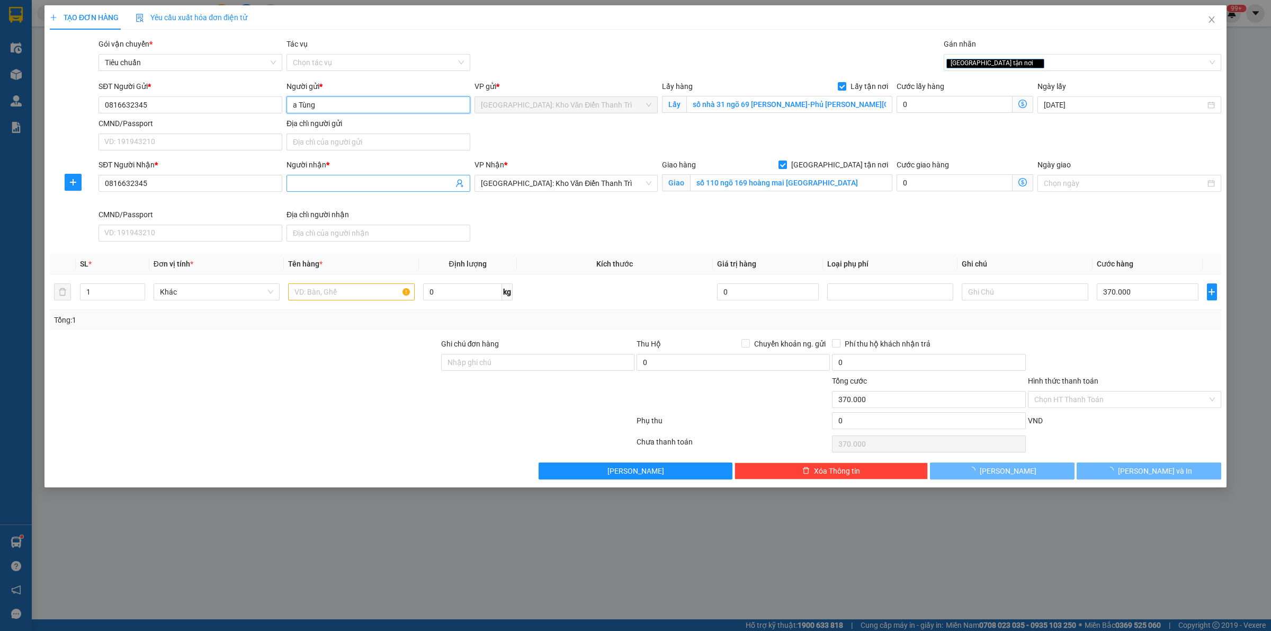
type input "a Tùng"
click at [333, 178] on body "Kết quả tìm kiếm ( 0 ) Bộ lọc No Data nguyenducanhnhanhang.longhoan 99+ Điều hà…" at bounding box center [635, 315] width 1271 height 631
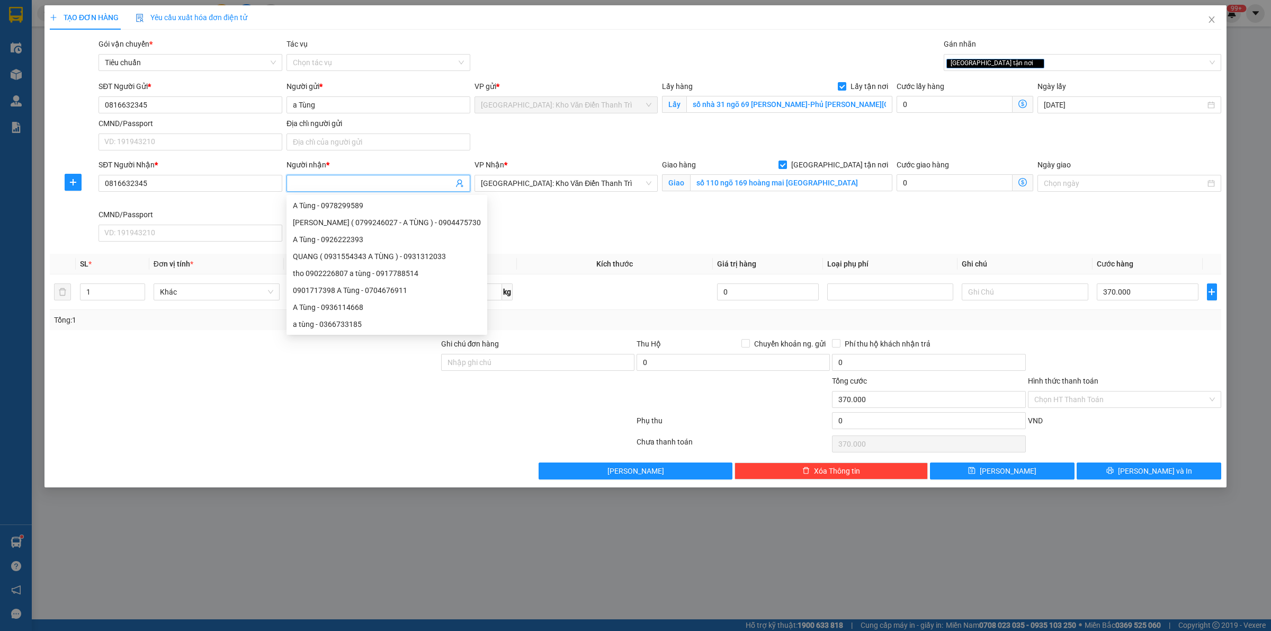
paste input "a Tùng"
type input "a Tùng"
click at [557, 32] on div "TẠO ĐƠN HÀNG Yêu cầu xuất hóa đơn điện tử Transit Pickup Surcharge Ids Transit …" at bounding box center [635, 242] width 1171 height 474
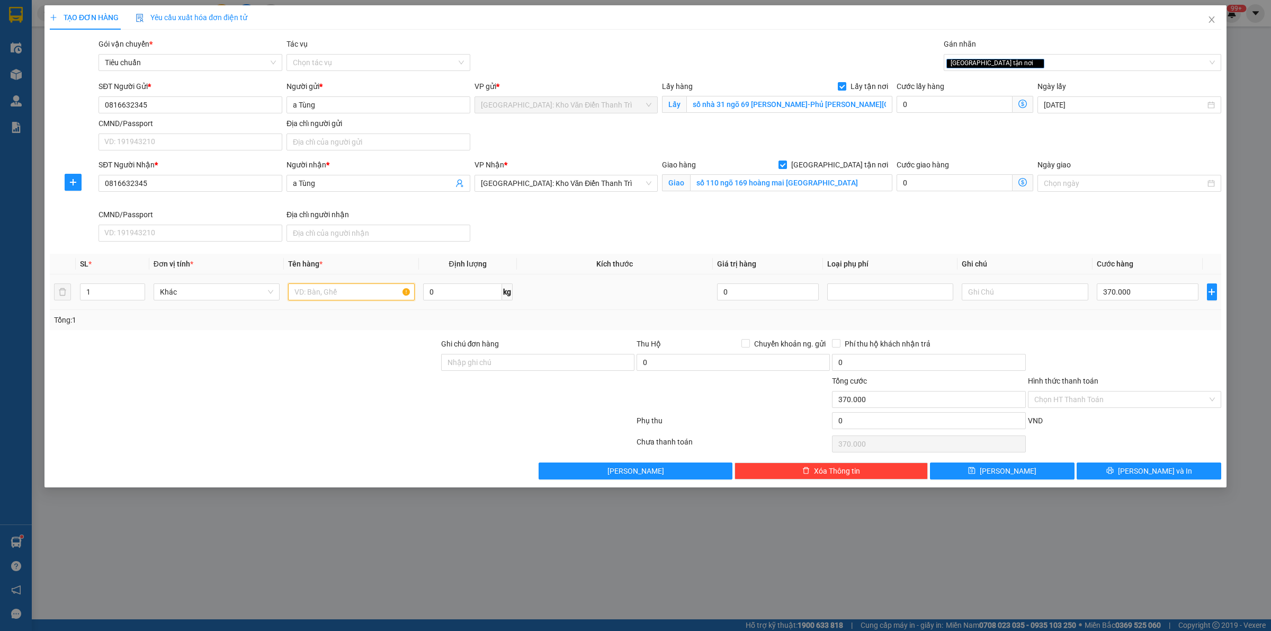
click at [333, 289] on input "text" at bounding box center [351, 291] width 126 height 17
paste input "1 xe vision"
type input "1 xe vision kiên đón phú lý"
click at [1018, 64] on div "[GEOGRAPHIC_DATA] tận nơi" at bounding box center [1077, 62] width 262 height 13
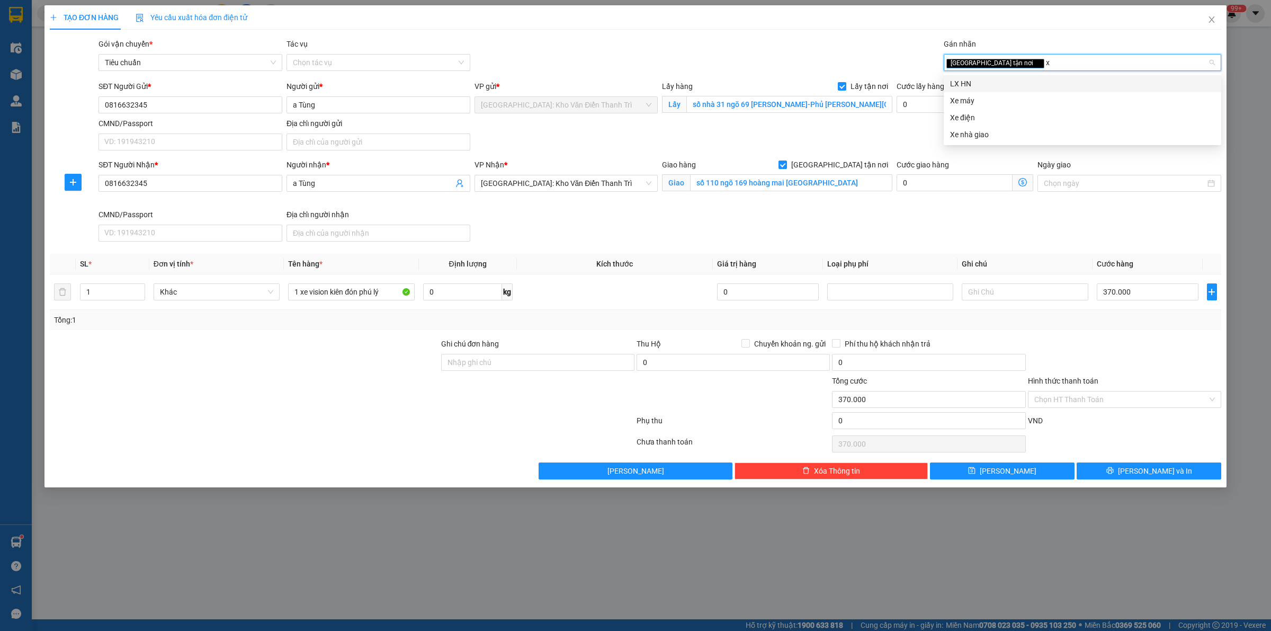
type input "xe"
click at [996, 80] on div "Xe máy" at bounding box center [1082, 84] width 265 height 12
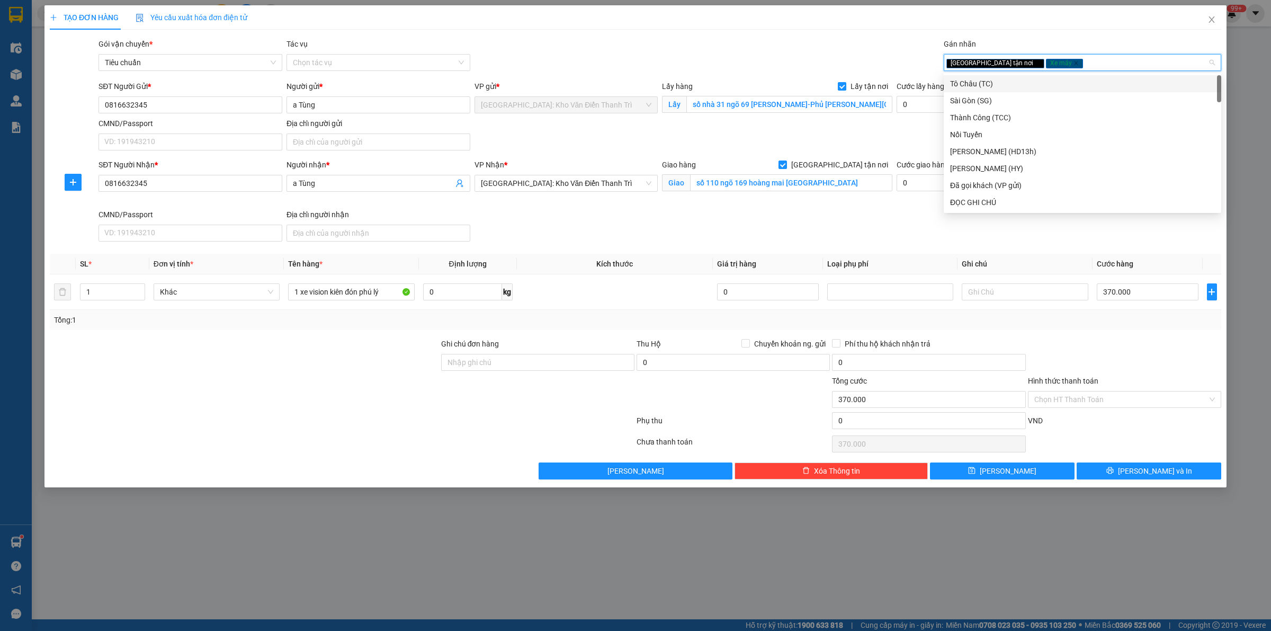
click at [755, 51] on div "Gói vận chuyển * Tiêu chuẩn Tác vụ Chọn tác vụ Gán nhãn Giao tận nơi Xe máy" at bounding box center [659, 56] width 1127 height 37
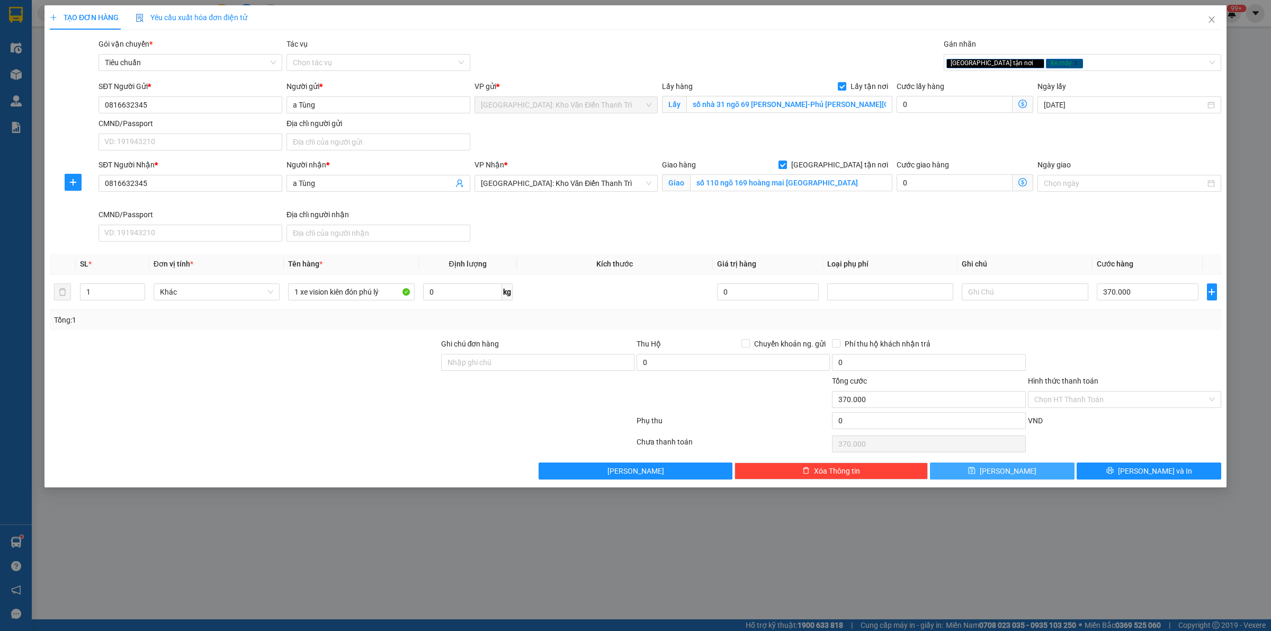
click at [998, 475] on button "[PERSON_NAME]" at bounding box center [1002, 470] width 145 height 17
checkbox input "false"
type input "0"
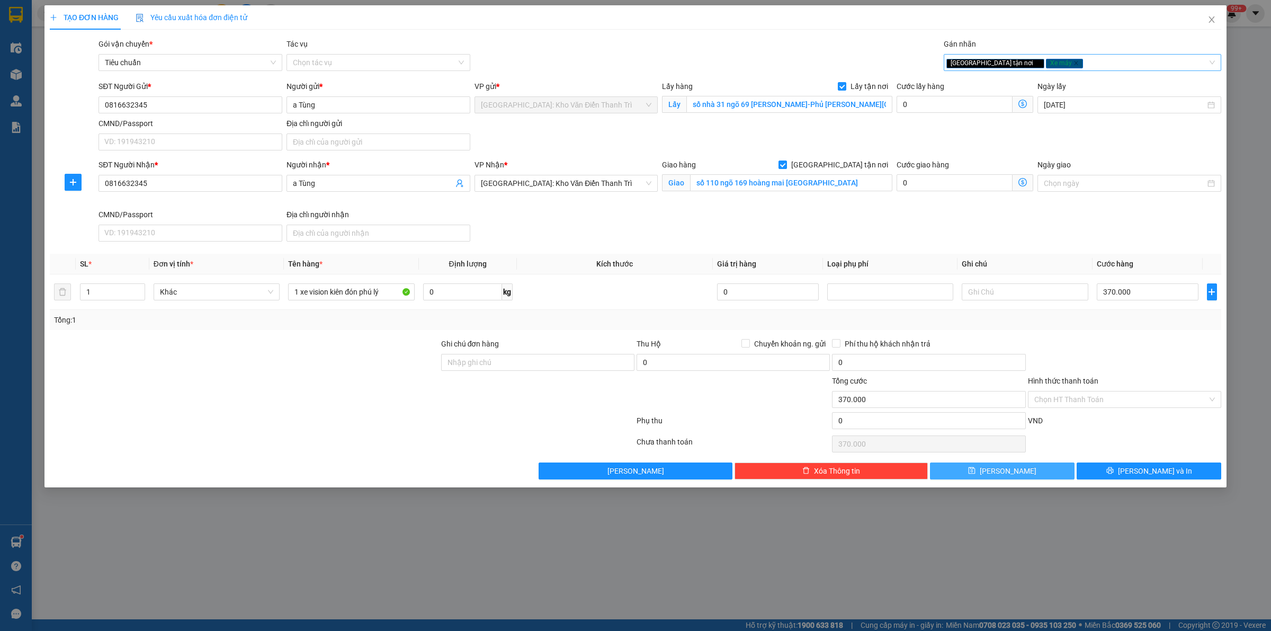
type input "0"
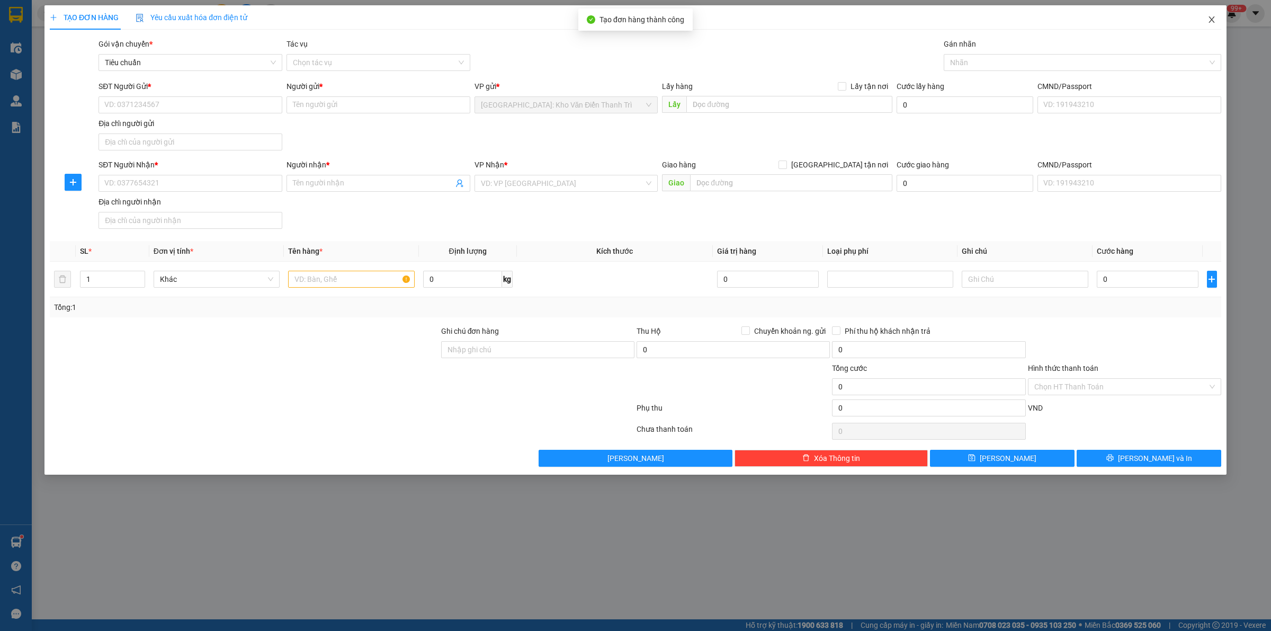
click at [1213, 23] on icon "close" at bounding box center [1211, 19] width 8 height 8
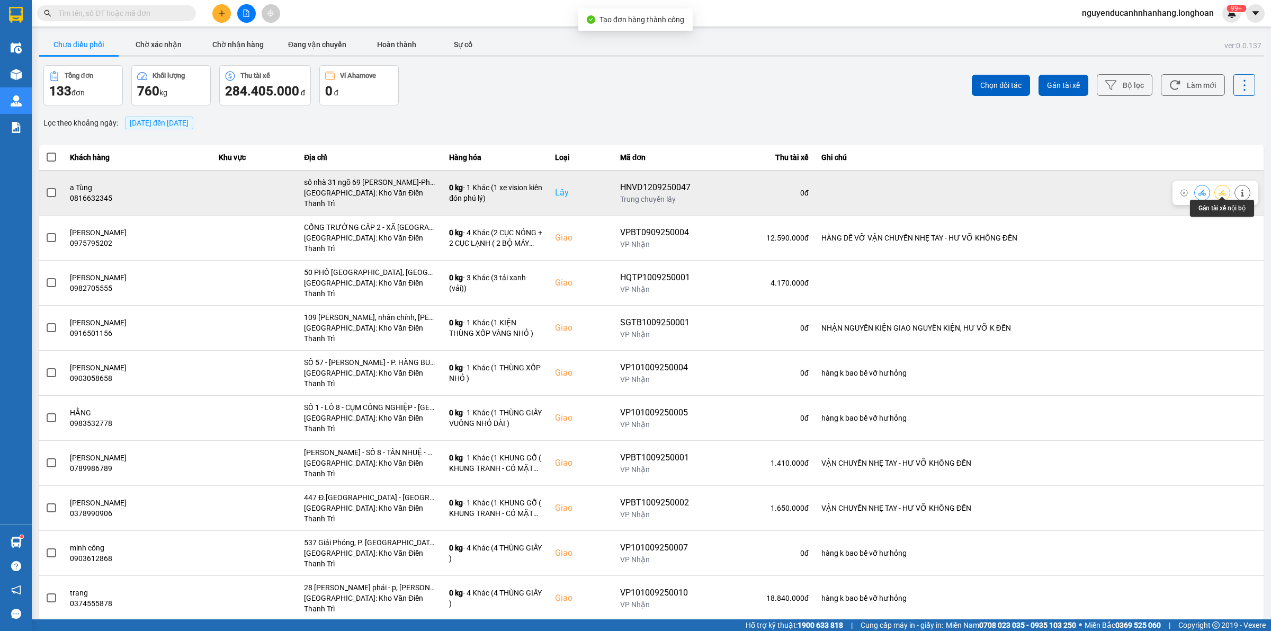
click at [1221, 190] on icon at bounding box center [1222, 193] width 7 height 6
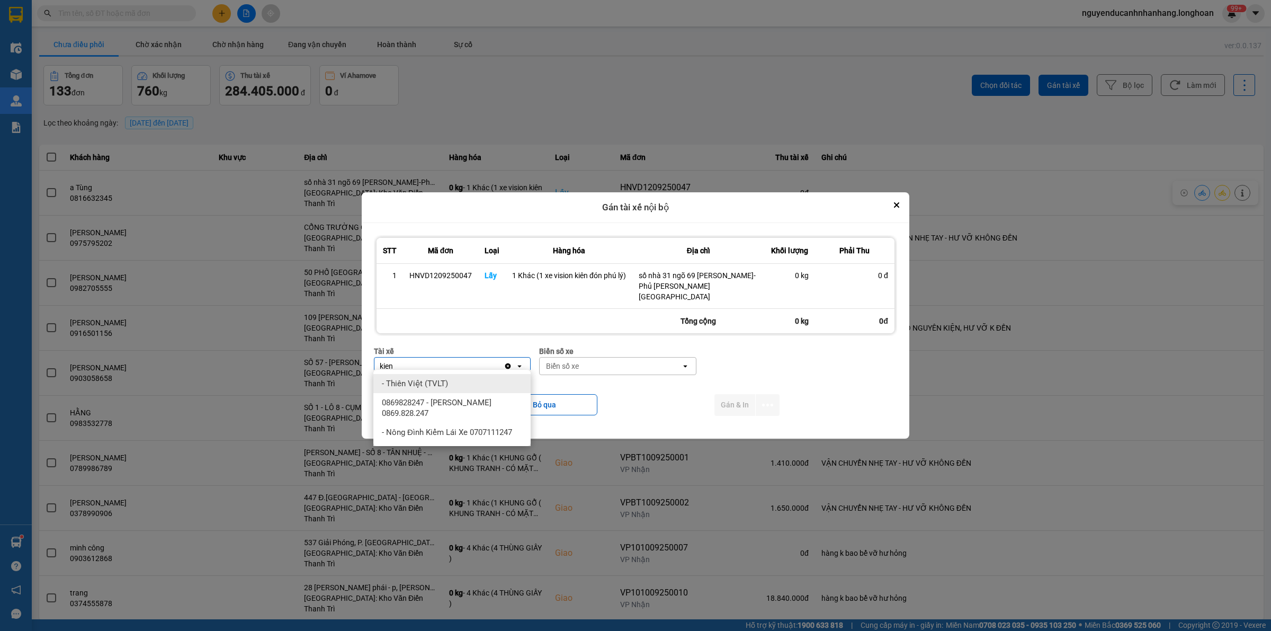
type input "kien"
click at [472, 408] on span "0869828247 - [PERSON_NAME] 0869.828.247" at bounding box center [454, 407] width 145 height 21
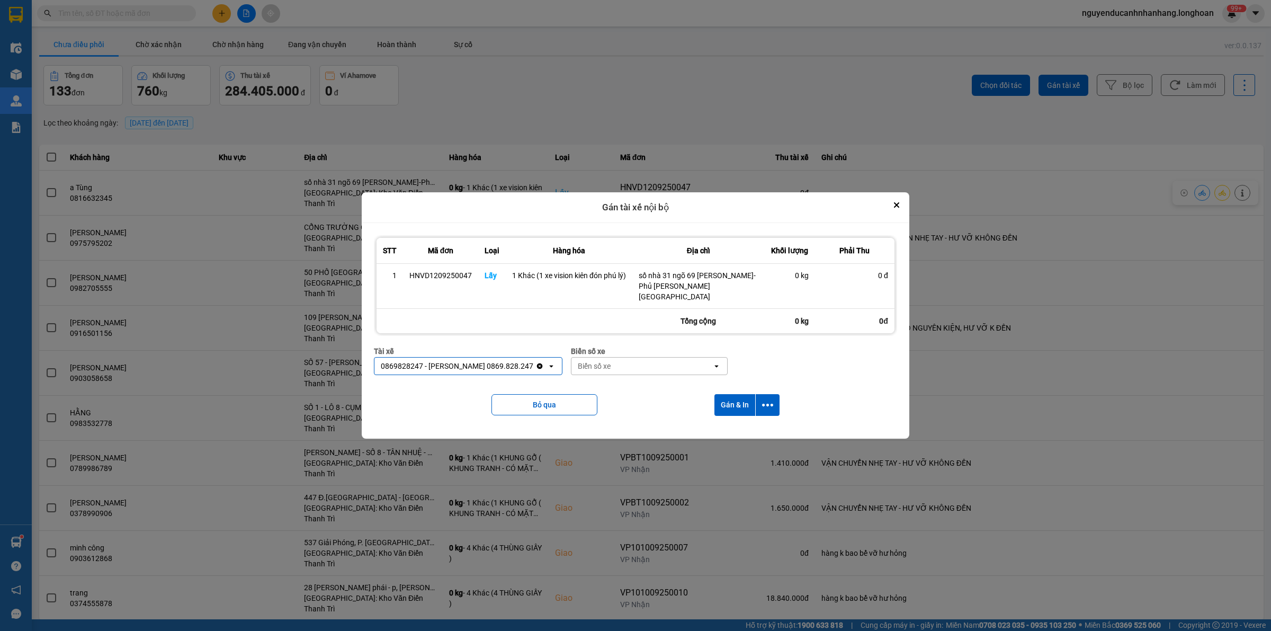
click at [602, 362] on div "Biển số xe" at bounding box center [641, 365] width 141 height 17
type input "83"
click at [634, 414] on div "29E-378.83" at bounding box center [637, 421] width 157 height 19
click at [767, 402] on icon "dialog" at bounding box center [767, 404] width 11 height 11
click at [746, 433] on div "Chỉ gán tài" at bounding box center [740, 428] width 62 height 11
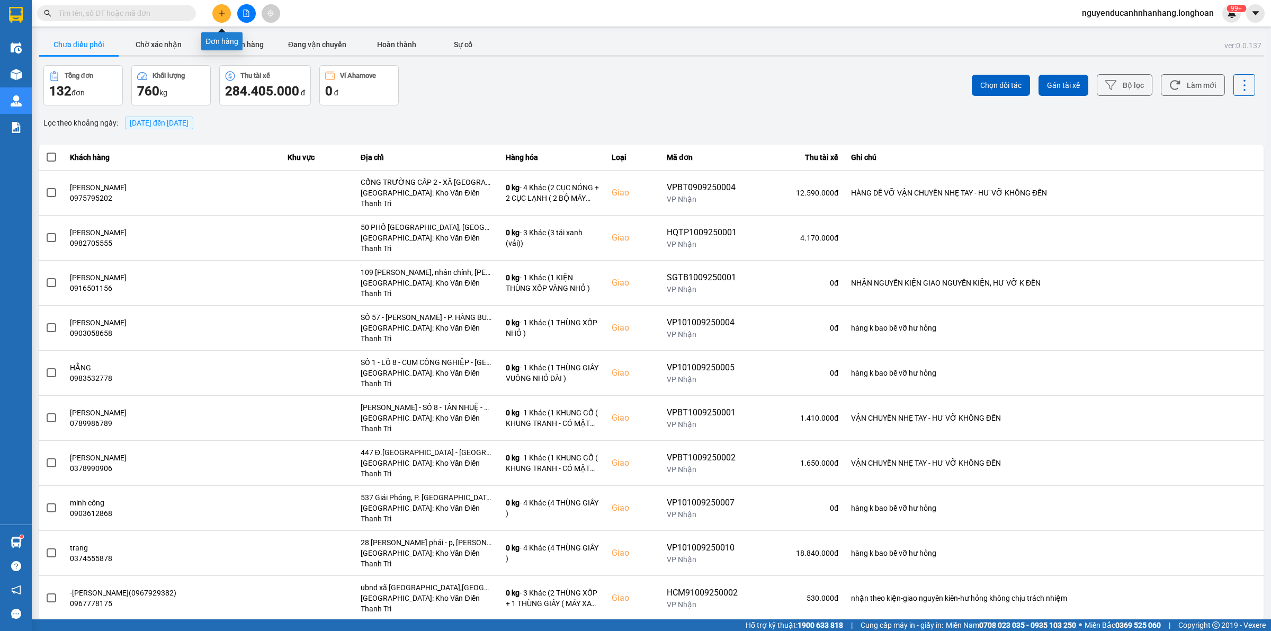
click at [218, 13] on icon "plus" at bounding box center [221, 13] width 7 height 7
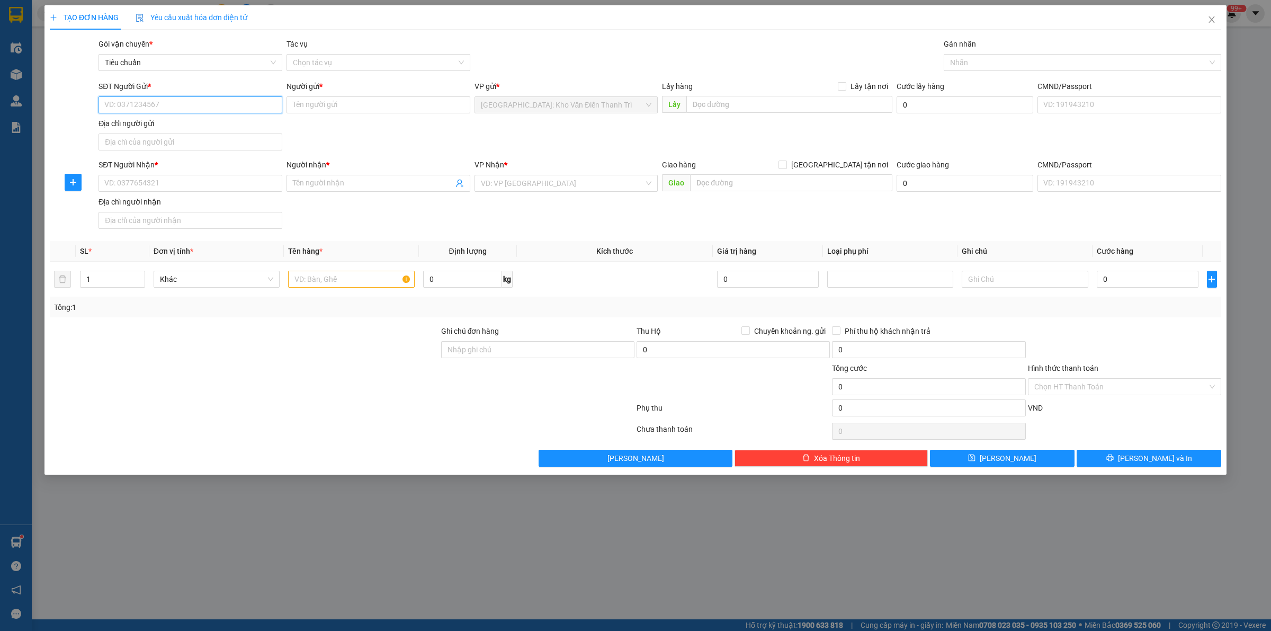
paste input "0967016989"
type input "0967016989"
click at [237, 188] on input "SĐT Người Nhận *" at bounding box center [191, 183] width 184 height 17
paste input "0337720986"
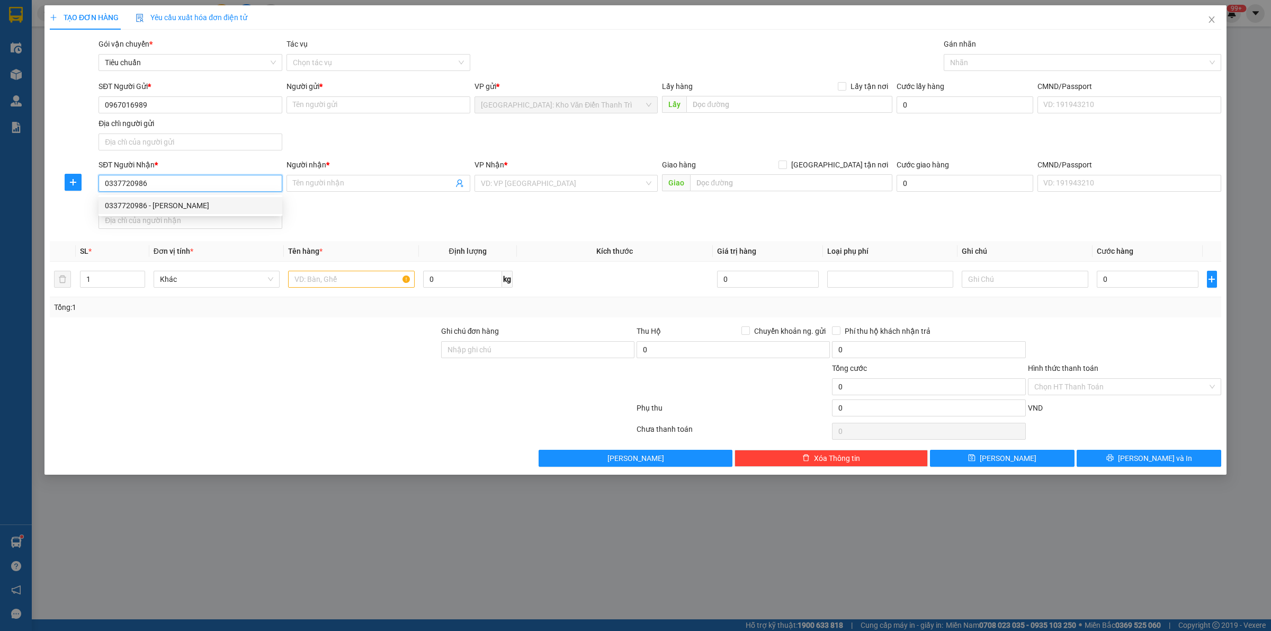
type input "0337720986"
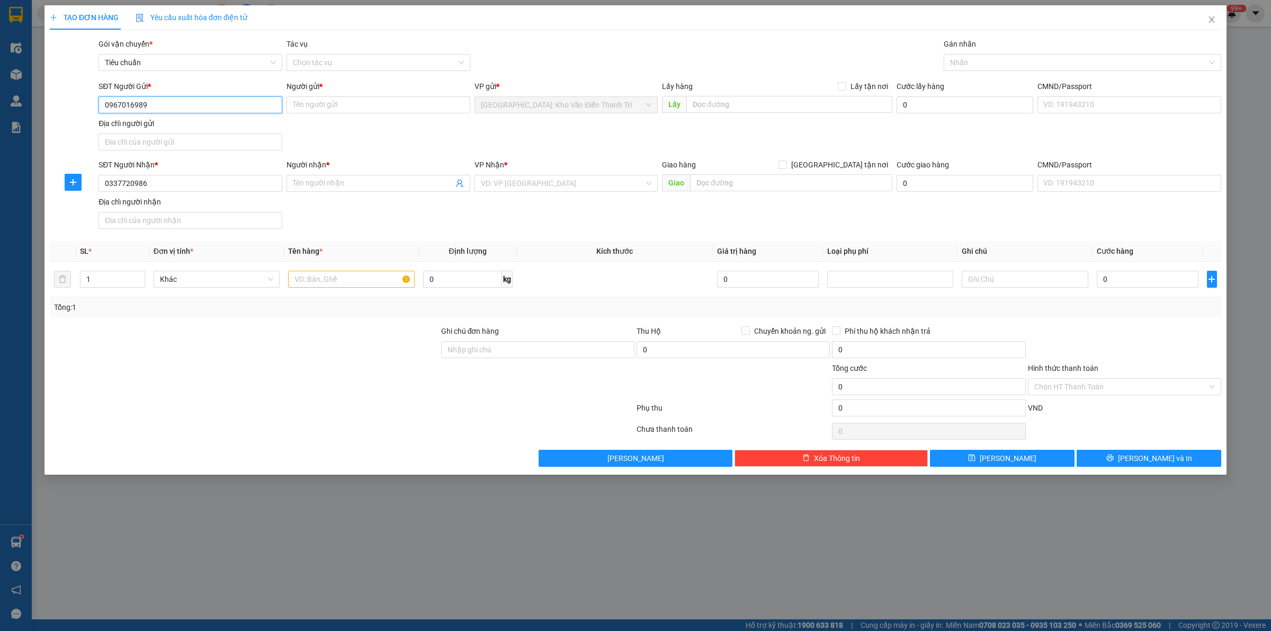
click at [192, 102] on input "0967016989" at bounding box center [191, 104] width 184 height 17
click at [181, 130] on div "0967016989 - Nam" at bounding box center [190, 127] width 171 height 12
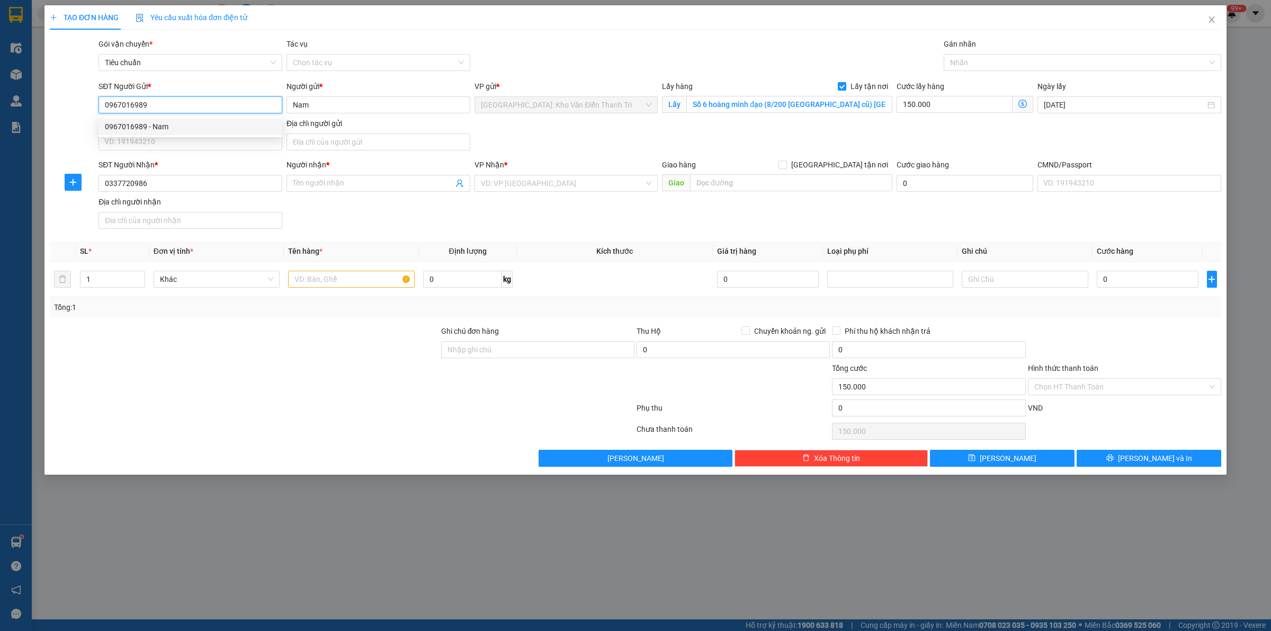
type input "Nam"
checkbox input "true"
type input "Số 6 hoàng minh đạo (8/200 [GEOGRAPHIC_DATA] cũ) [GEOGRAPHIC_DATA]."
type input "150.000"
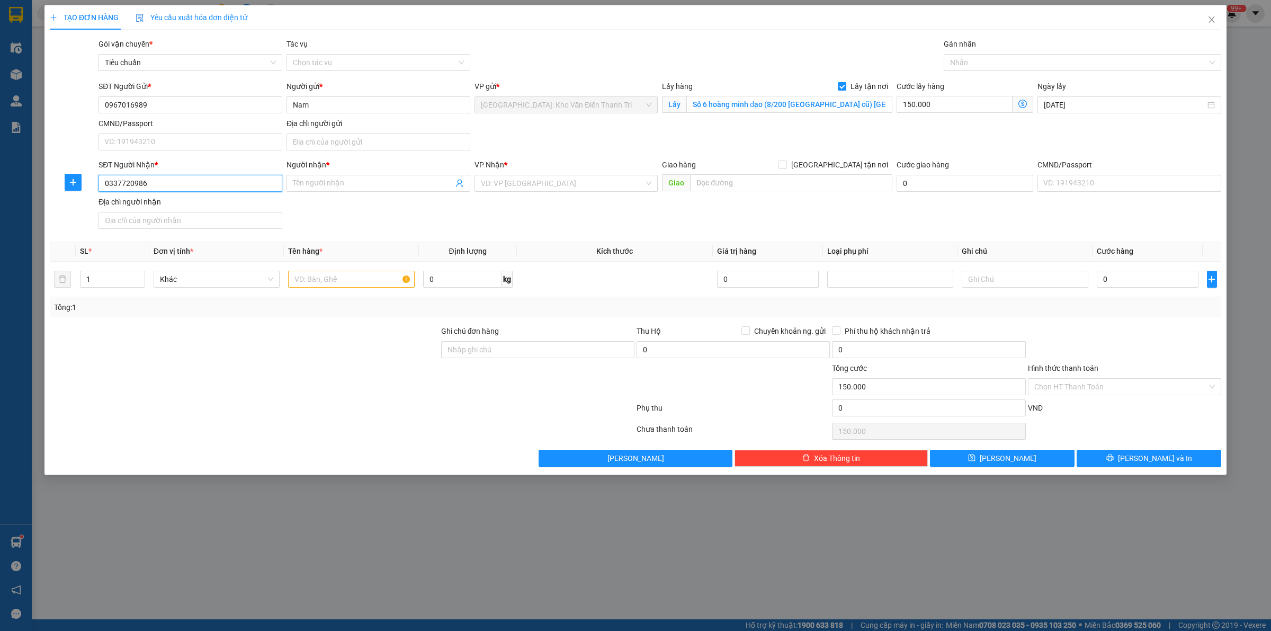
click at [184, 184] on input "0337720986" at bounding box center [191, 183] width 184 height 17
click at [200, 208] on div "0337720986 - [PERSON_NAME]" at bounding box center [190, 206] width 171 height 12
type input "[PERSON_NAME]"
checkbox input "true"
type input "Ngã Ba Trị An, Trảng Bom , [GEOGRAPHIC_DATA]"
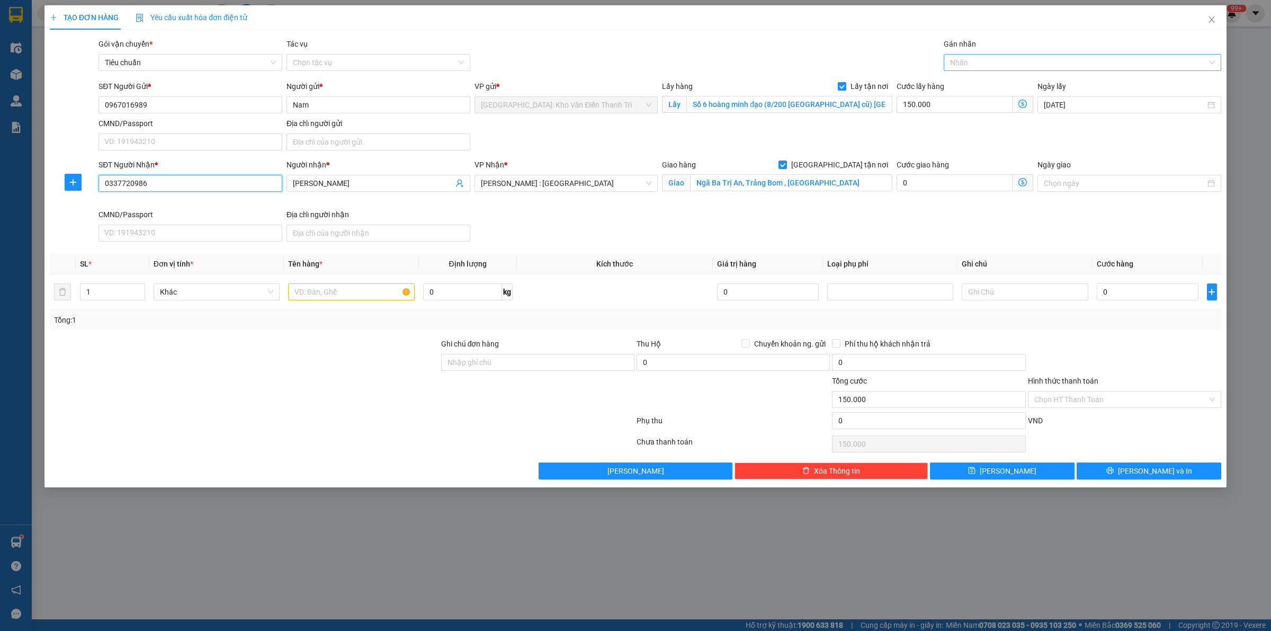
click at [969, 66] on div at bounding box center [1077, 62] width 262 height 13
type input "giao"
click at [992, 83] on div "[GEOGRAPHIC_DATA] tận nơi" at bounding box center [1082, 84] width 265 height 12
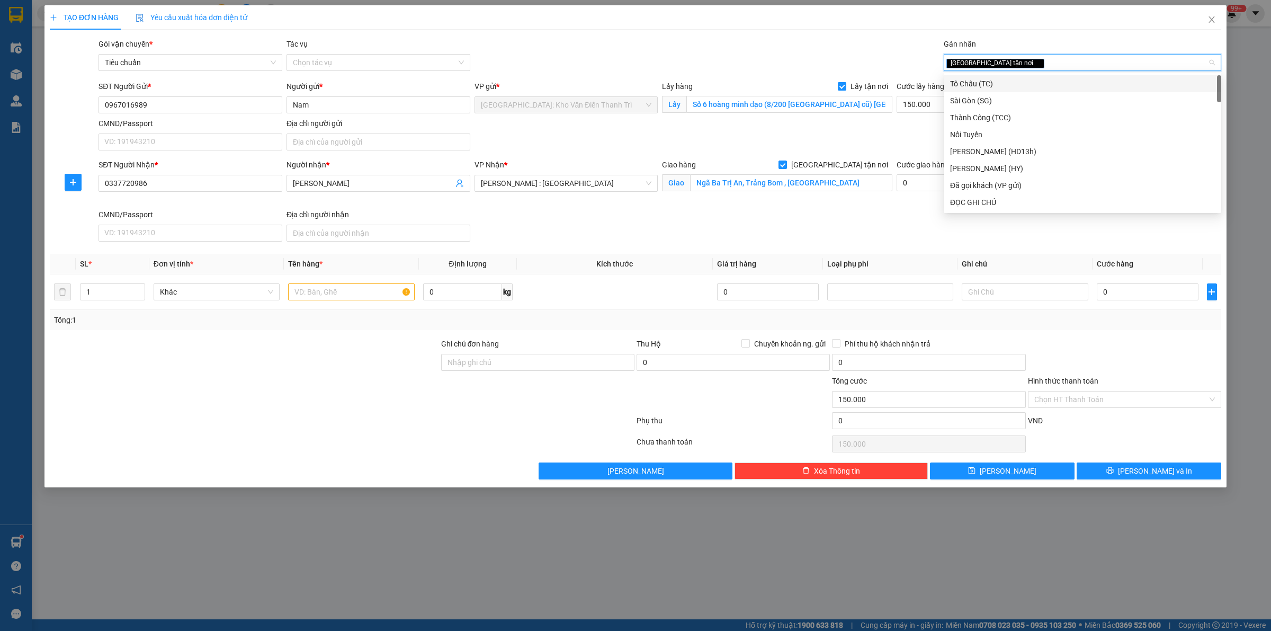
click at [672, 50] on div "Gói vận chuyển * Tiêu chuẩn Tác vụ Chọn tác vụ Gán nhãn Giao tận nơi" at bounding box center [659, 56] width 1127 height 37
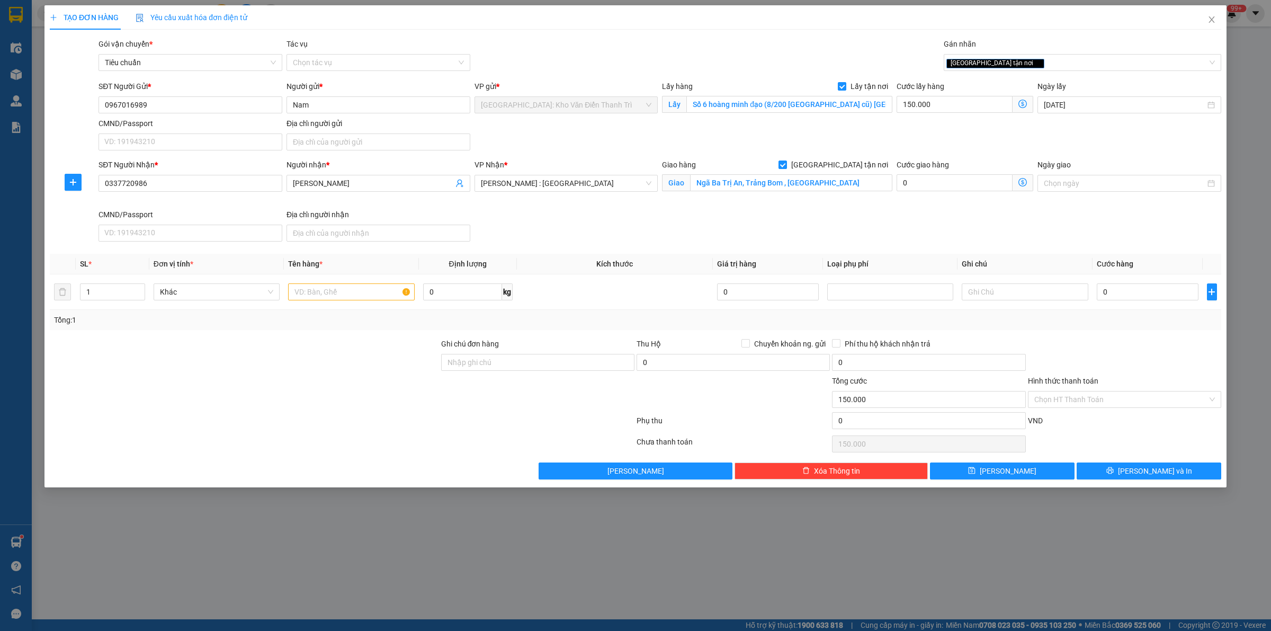
click at [833, 168] on div "Giao hàng [GEOGRAPHIC_DATA] tận nơi" at bounding box center [777, 165] width 230 height 12
click at [786, 168] on input "[GEOGRAPHIC_DATA] tận nơi" at bounding box center [782, 163] width 7 height 7
checkbox input "false"
type input "0"
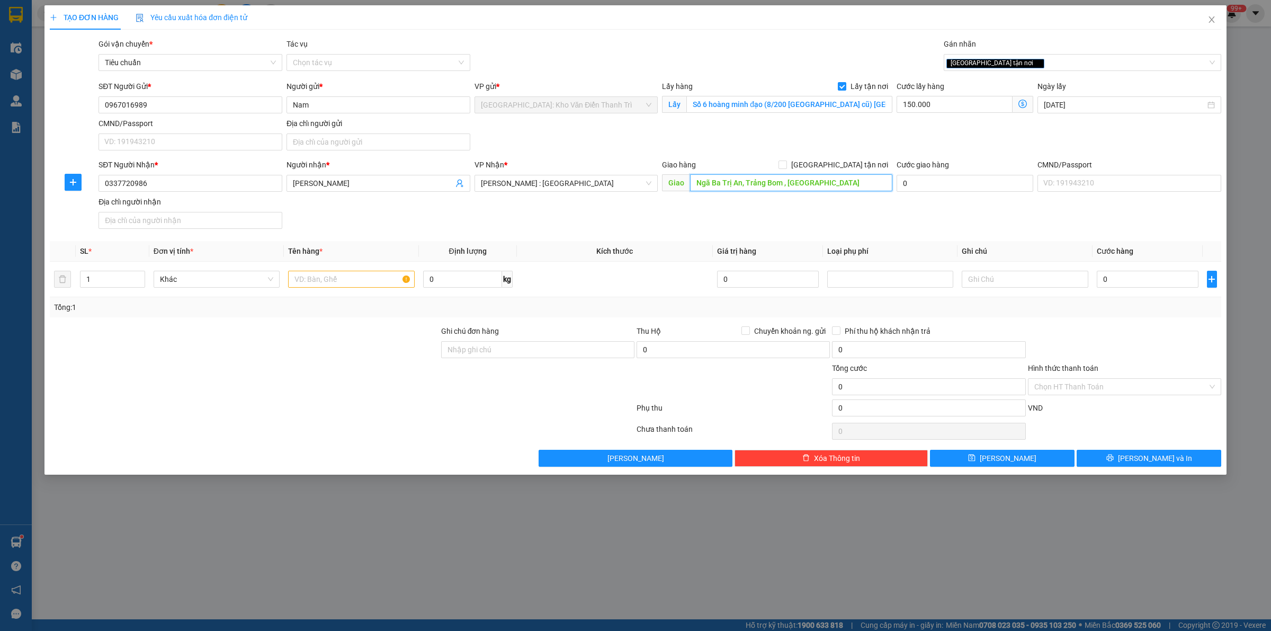
click at [821, 190] on input "Ngã Ba Trị An, Trảng Bom , [GEOGRAPHIC_DATA]" at bounding box center [791, 182] width 202 height 17
type input "150.000"
click at [547, 186] on span "[PERSON_NAME] : [GEOGRAPHIC_DATA]" at bounding box center [566, 183] width 171 height 16
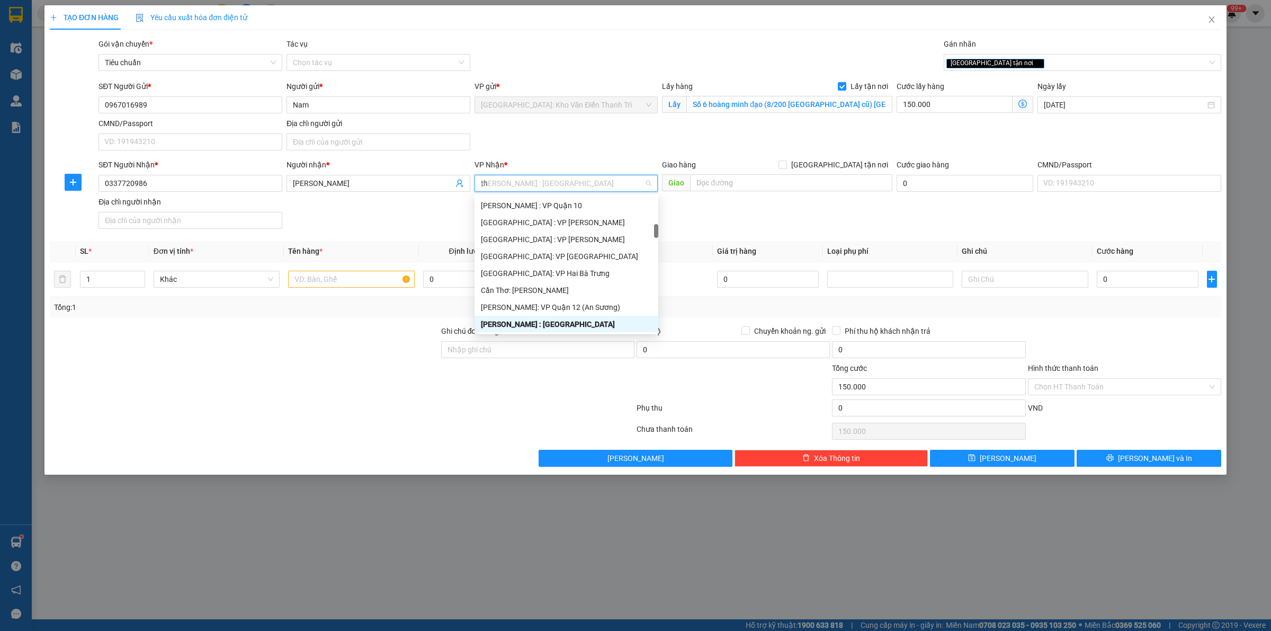
scroll to position [169, 0]
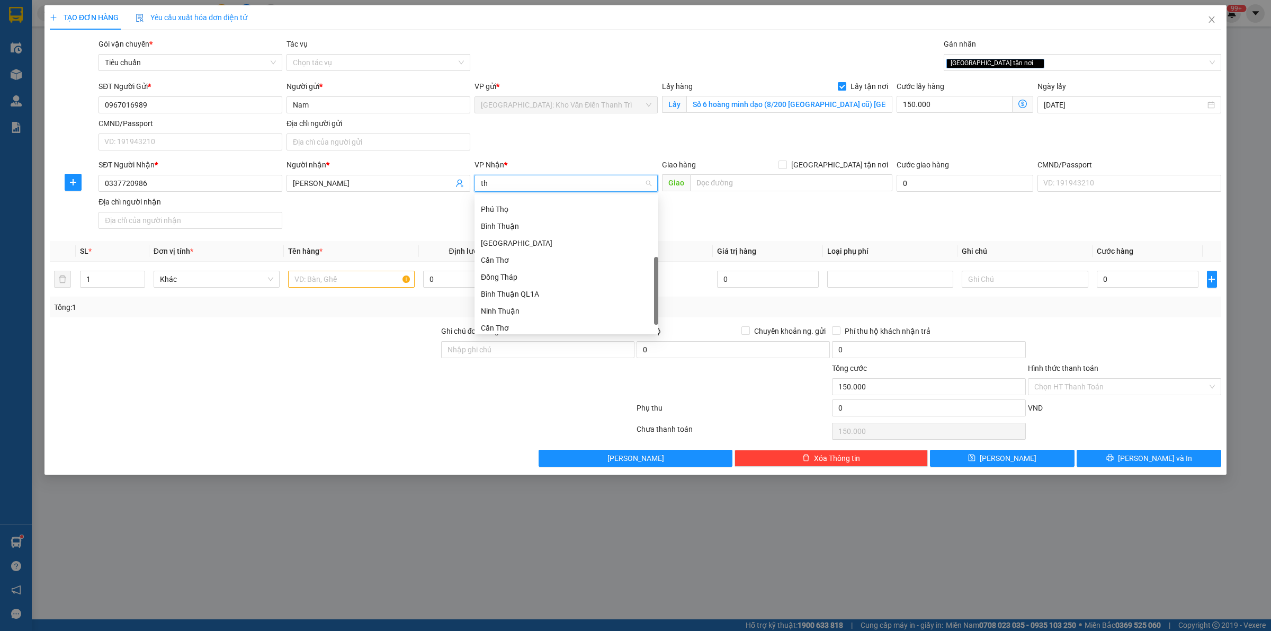
type input "thu"
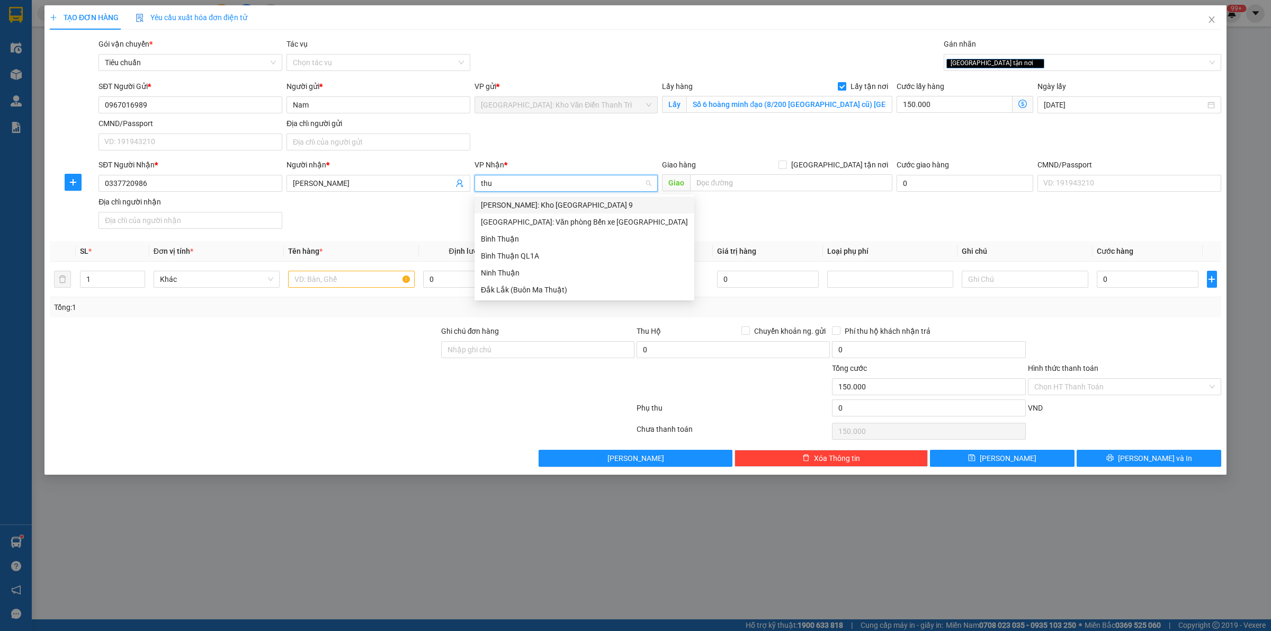
click at [561, 205] on div "[PERSON_NAME]: Kho [GEOGRAPHIC_DATA] 9" at bounding box center [584, 205] width 207 height 12
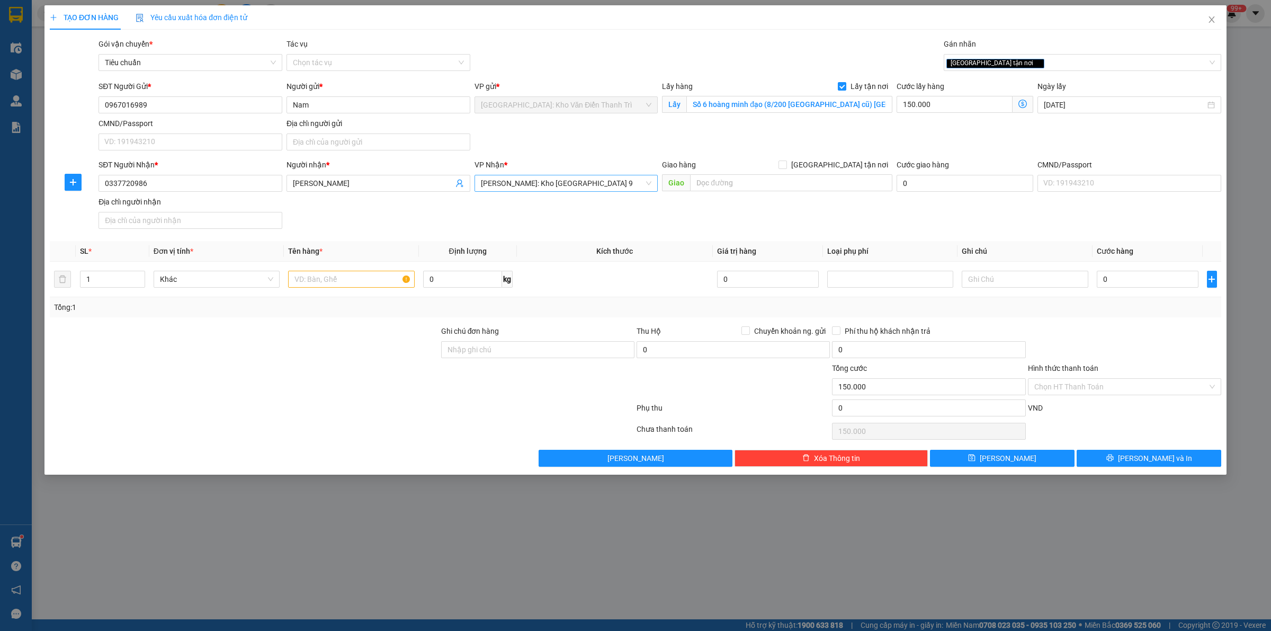
click at [640, 73] on div "Gói vận chuyển * Tiêu chuẩn Tác vụ Chọn tác vụ Gán nhãn Giao tận nơi" at bounding box center [659, 56] width 1127 height 37
click at [954, 106] on input "150.000" at bounding box center [955, 104] width 116 height 17
type input "1"
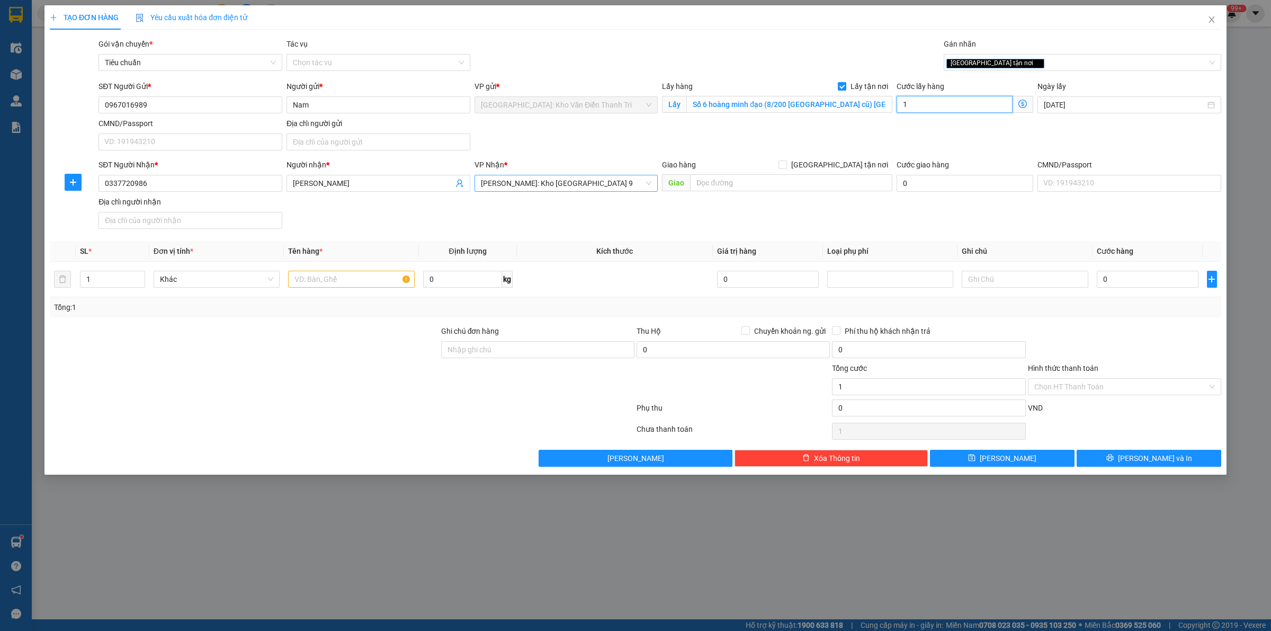
type input "10"
type input "100"
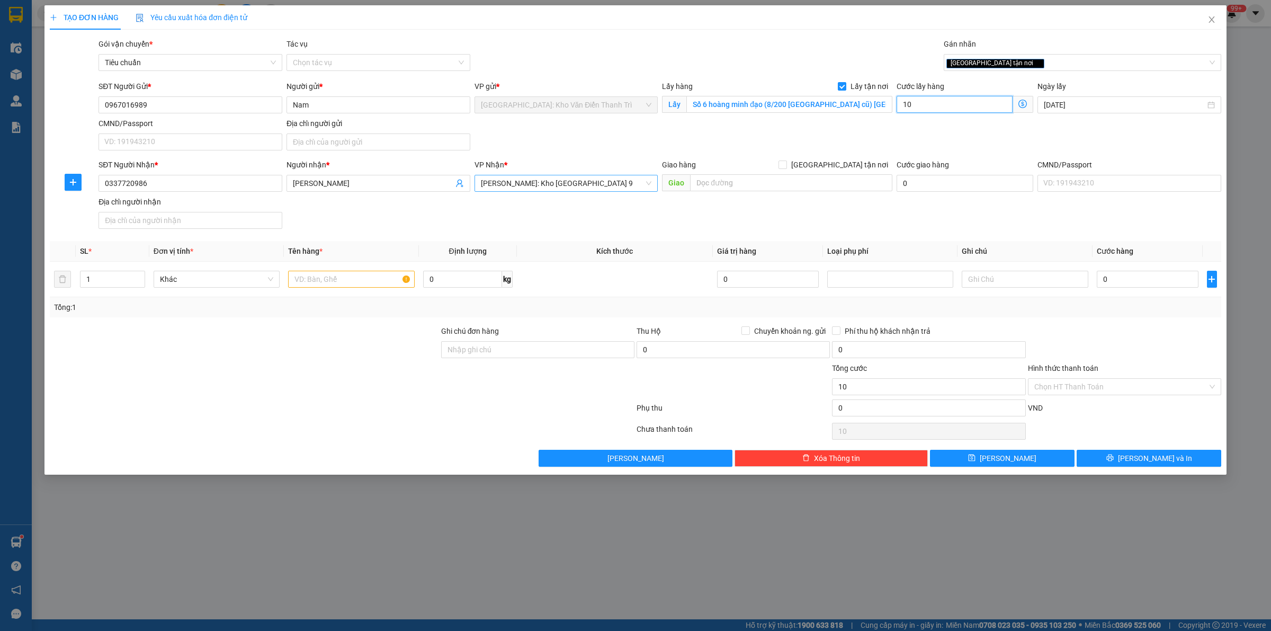
type input "100"
type input "1.000"
type input "10.000"
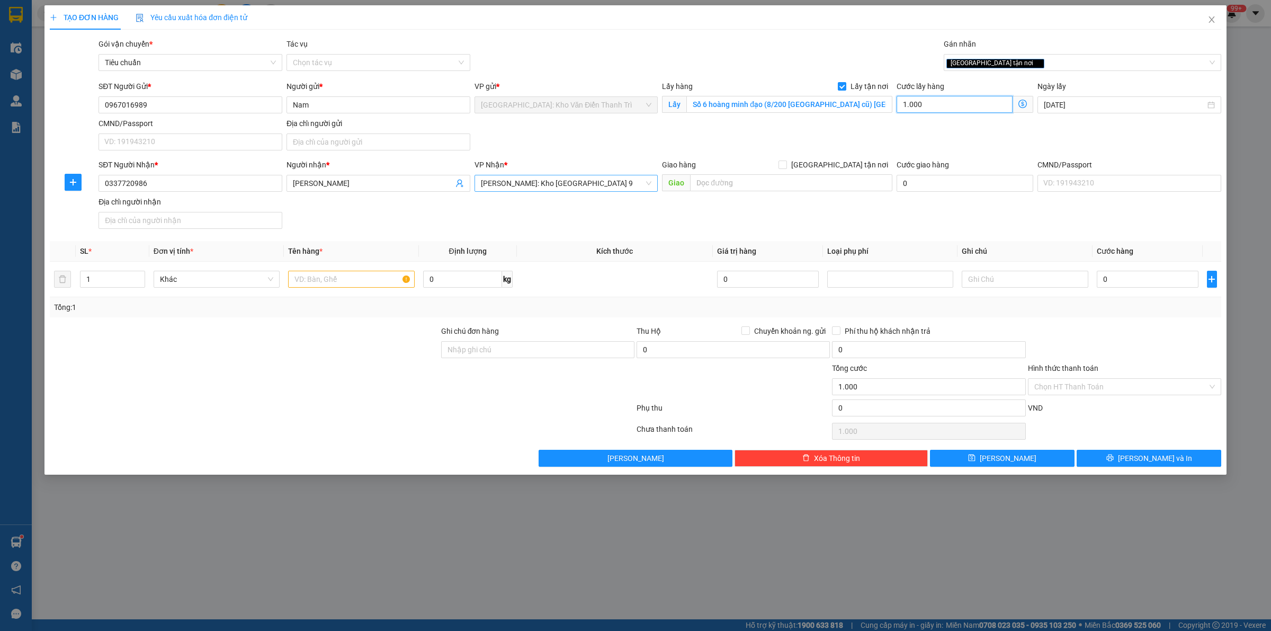
type input "10.000"
type input "100.000"
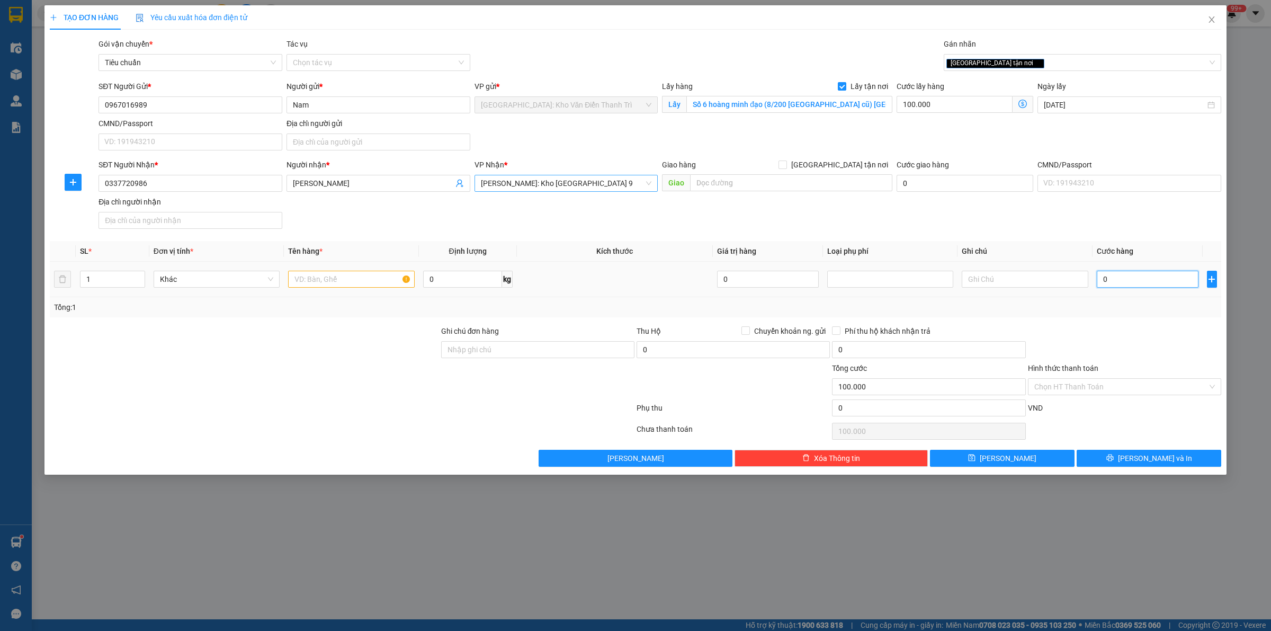
click at [1107, 281] on input "0" at bounding box center [1148, 279] width 102 height 17
type input "1"
type input "100.001"
type input "1.000"
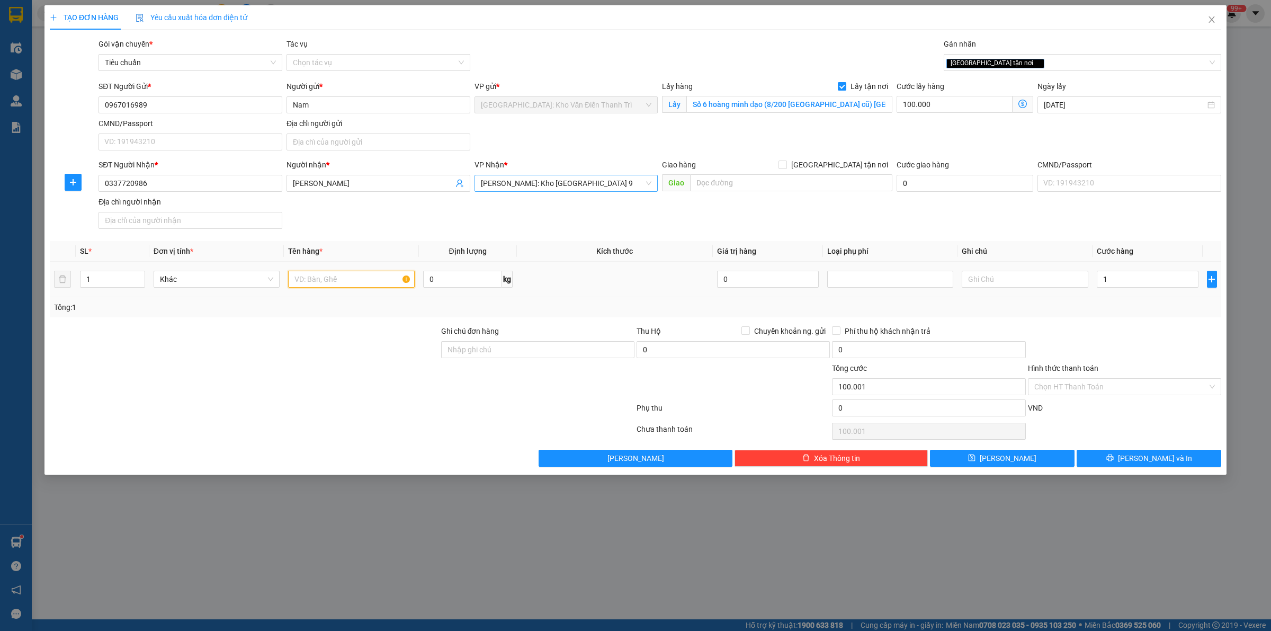
type input "101.000"
click at [351, 284] on input "text" at bounding box center [351, 279] width 126 height 17
paste input "7 kiện linh kiện"
type input "7 kiện linh kiện a sinh đón bồ đè"
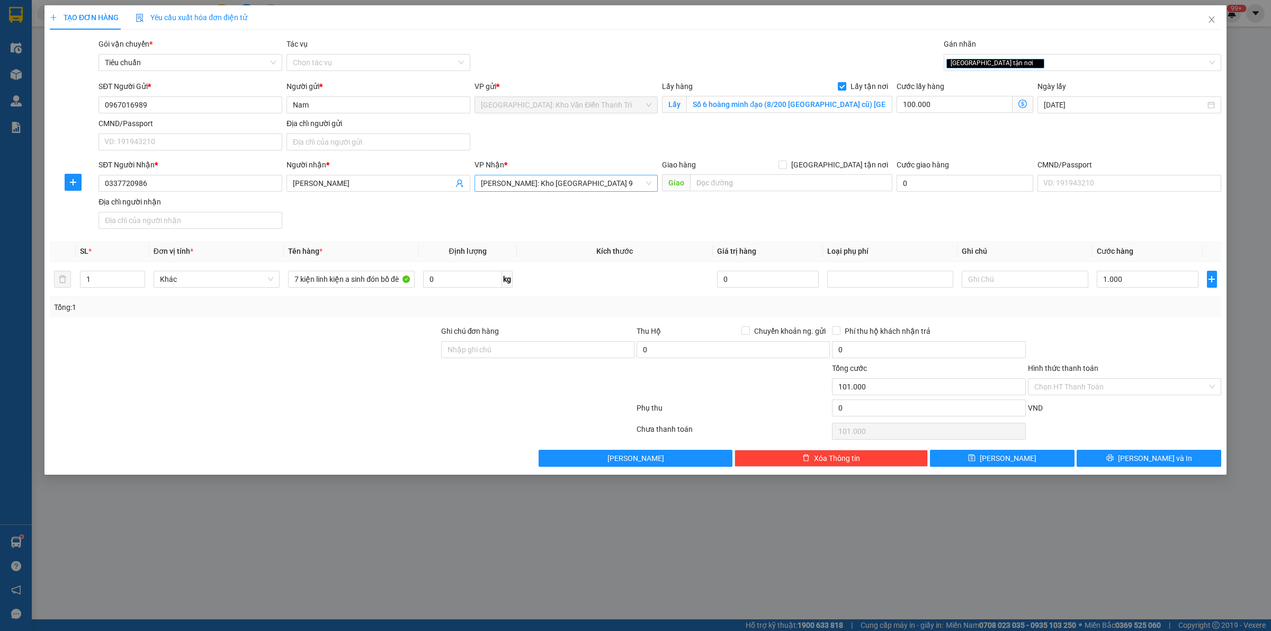
click at [350, 366] on div at bounding box center [244, 380] width 391 height 37
click at [976, 461] on icon "save" at bounding box center [972, 457] width 7 height 7
checkbox input "false"
type input "0"
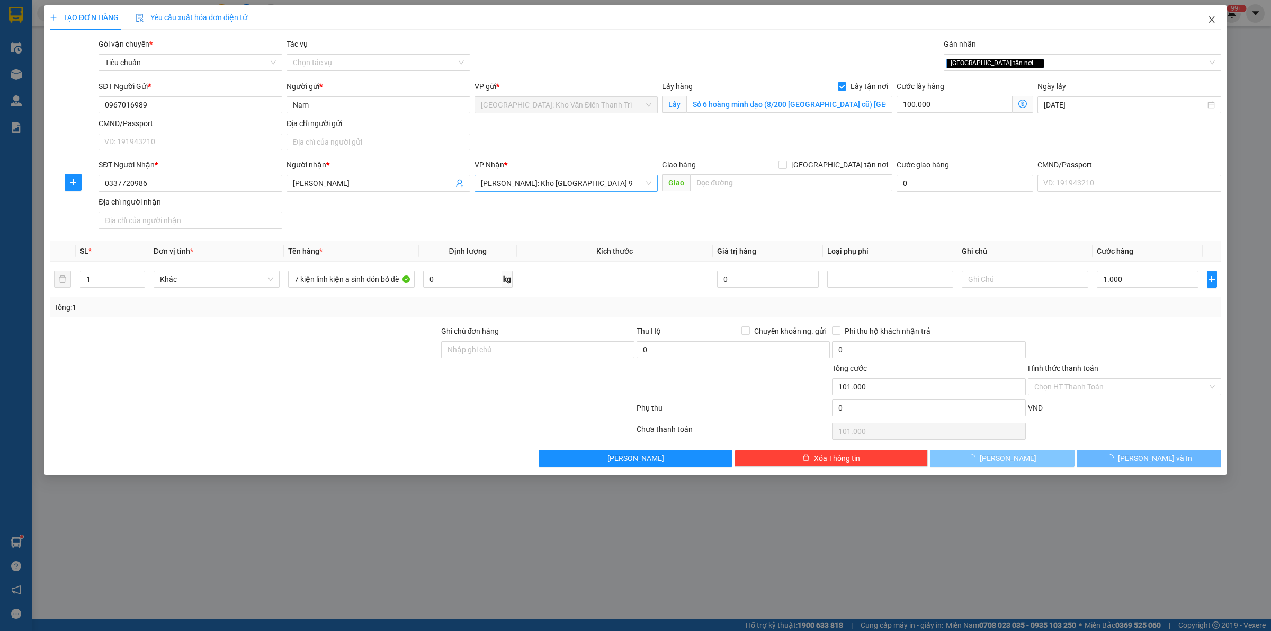
type input "0"
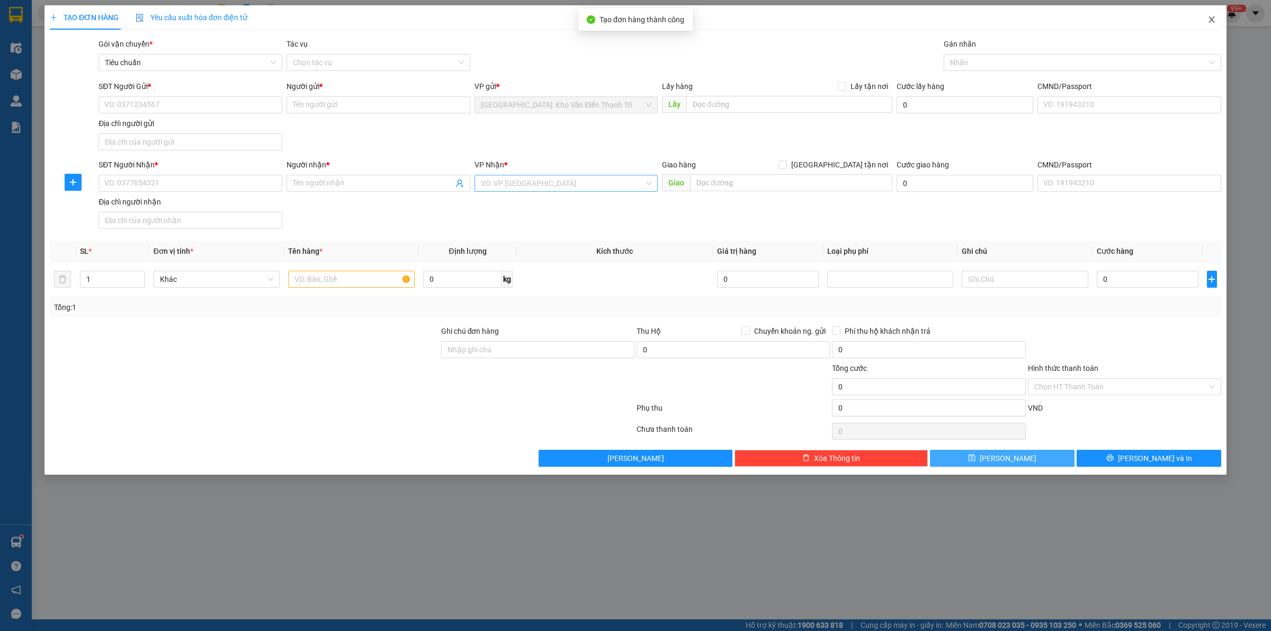
click at [1214, 25] on span "Close" at bounding box center [1212, 20] width 30 height 30
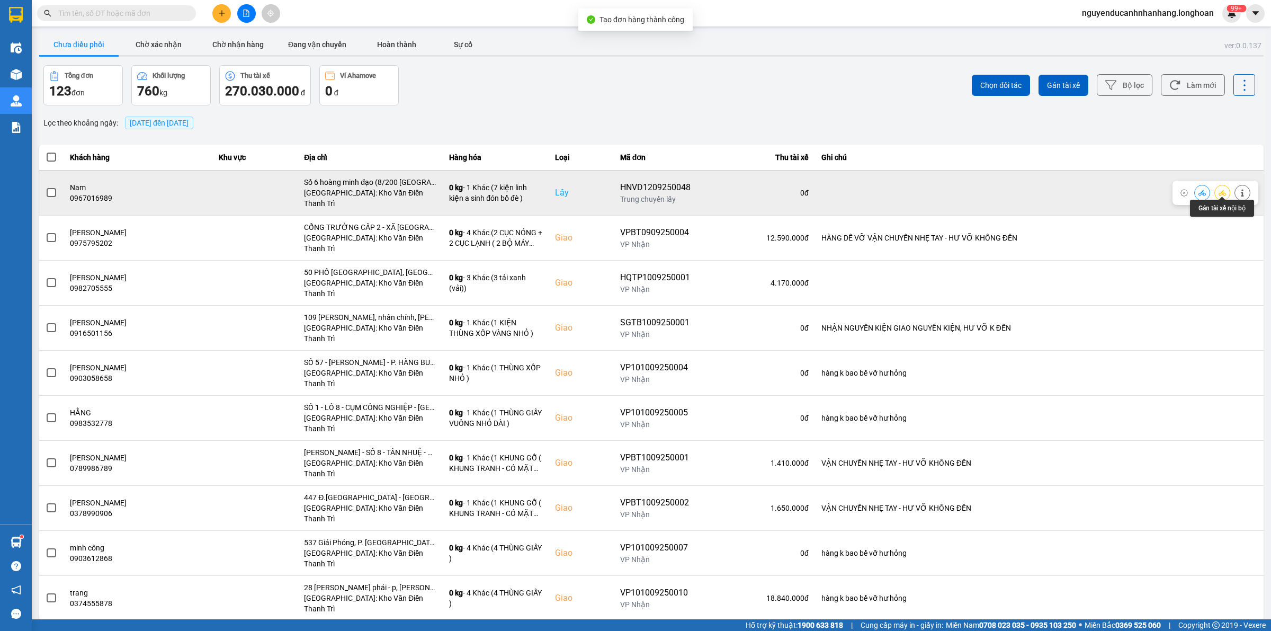
click at [1219, 191] on icon at bounding box center [1222, 193] width 7 height 6
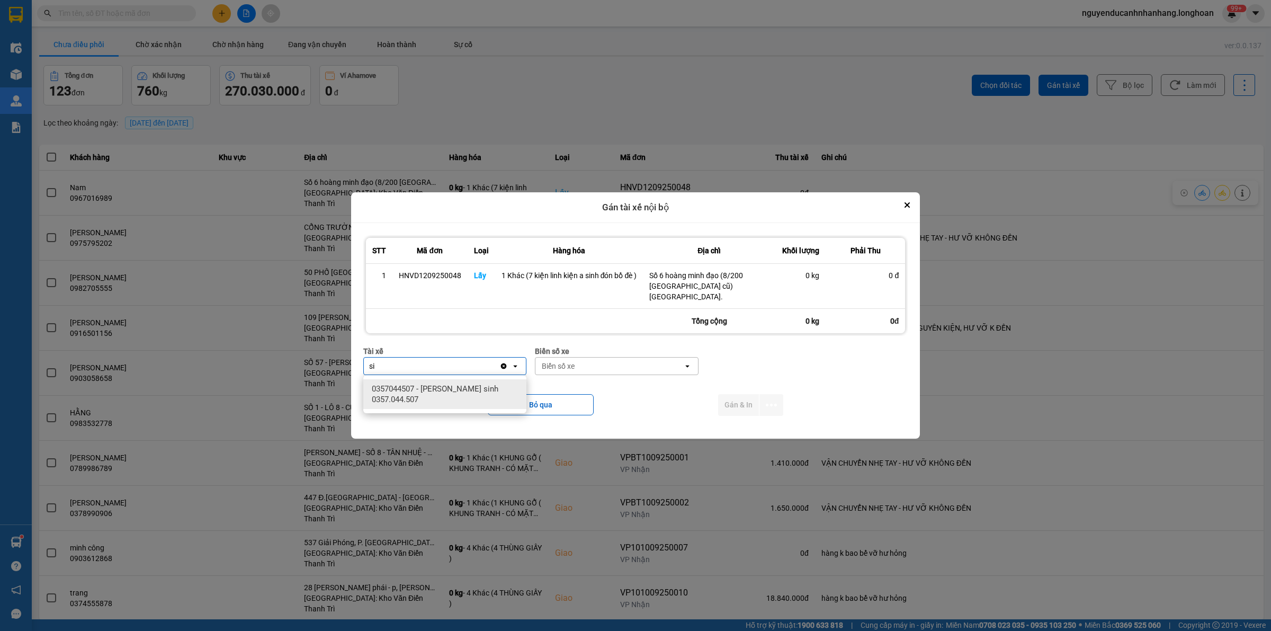
type input "si"
drag, startPoint x: 476, startPoint y: 390, endPoint x: 601, endPoint y: 377, distance: 126.3
click at [477, 390] on span "0357044507 - [PERSON_NAME] sinh 0357.044.507" at bounding box center [447, 393] width 150 height 21
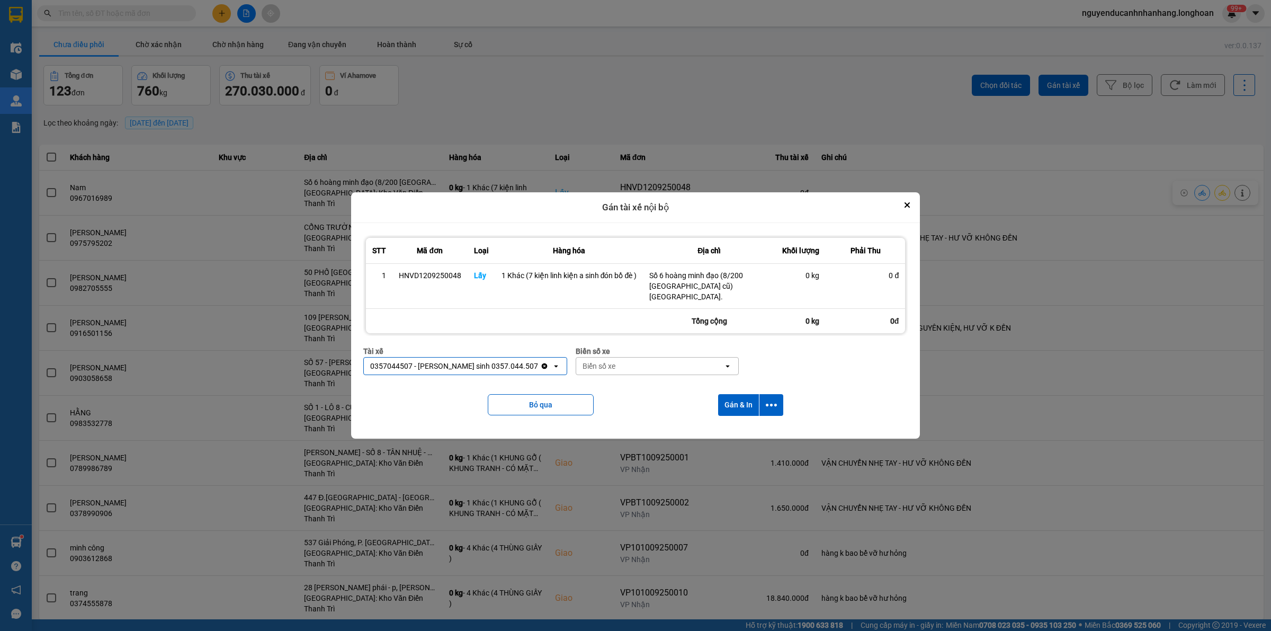
click at [631, 369] on div "Biển số xe" at bounding box center [650, 365] width 148 height 17
type input "31"
click at [607, 384] on div "29K-105.31" at bounding box center [622, 388] width 163 height 19
click at [774, 408] on icon "dialog" at bounding box center [771, 404] width 11 height 11
click at [741, 432] on span "Chỉ gán tài" at bounding box center [729, 433] width 35 height 11
